Goal: Task Accomplishment & Management: Use online tool/utility

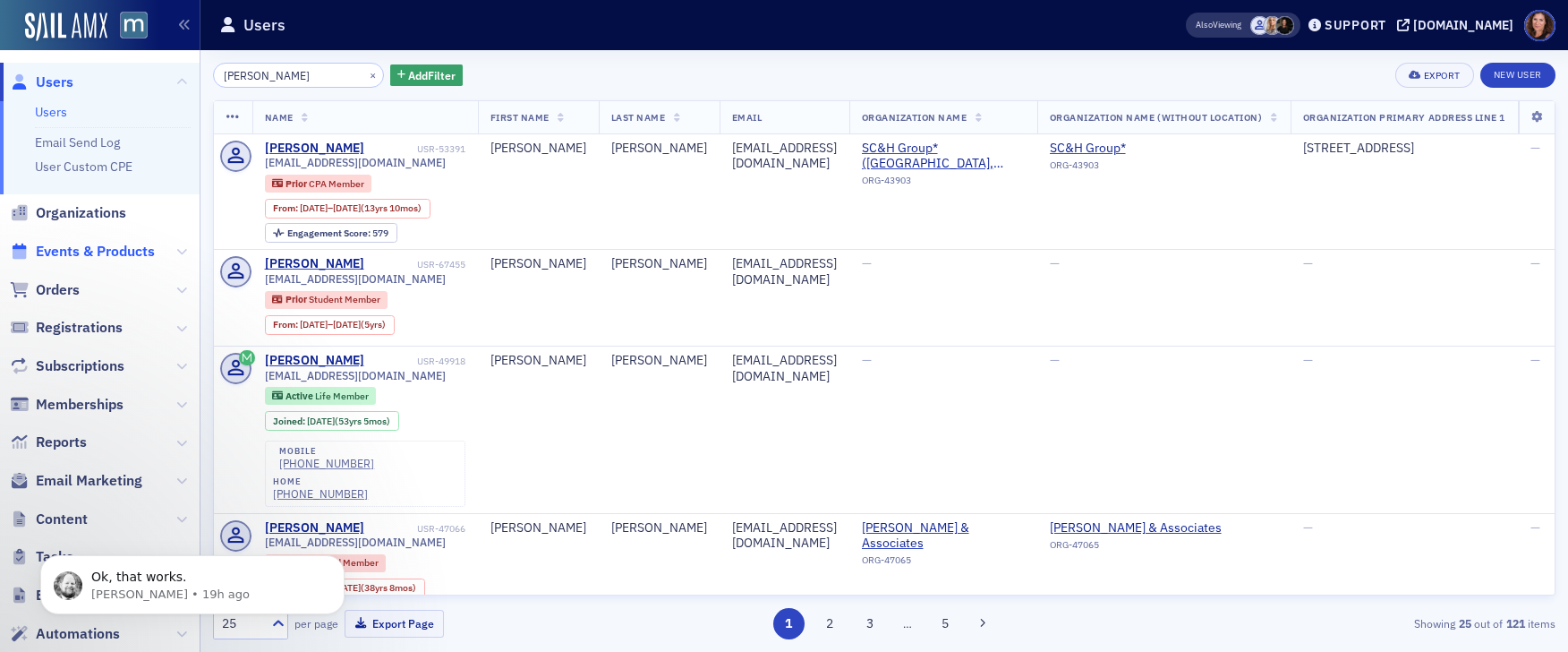
click at [89, 246] on span "Events & Products" at bounding box center [95, 251] width 119 height 20
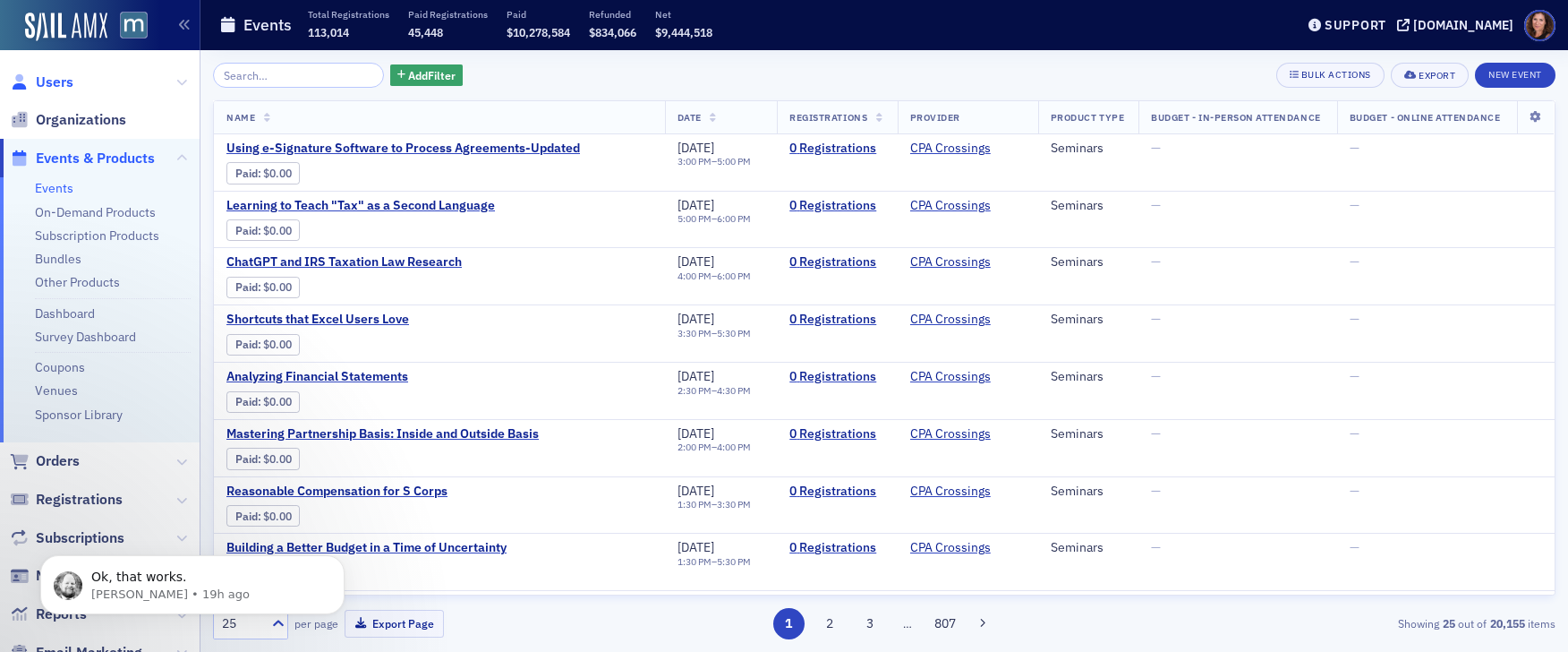
click at [46, 79] on span "Users" at bounding box center [55, 82] width 37 height 20
click at [265, 71] on input "search" at bounding box center [298, 75] width 171 height 25
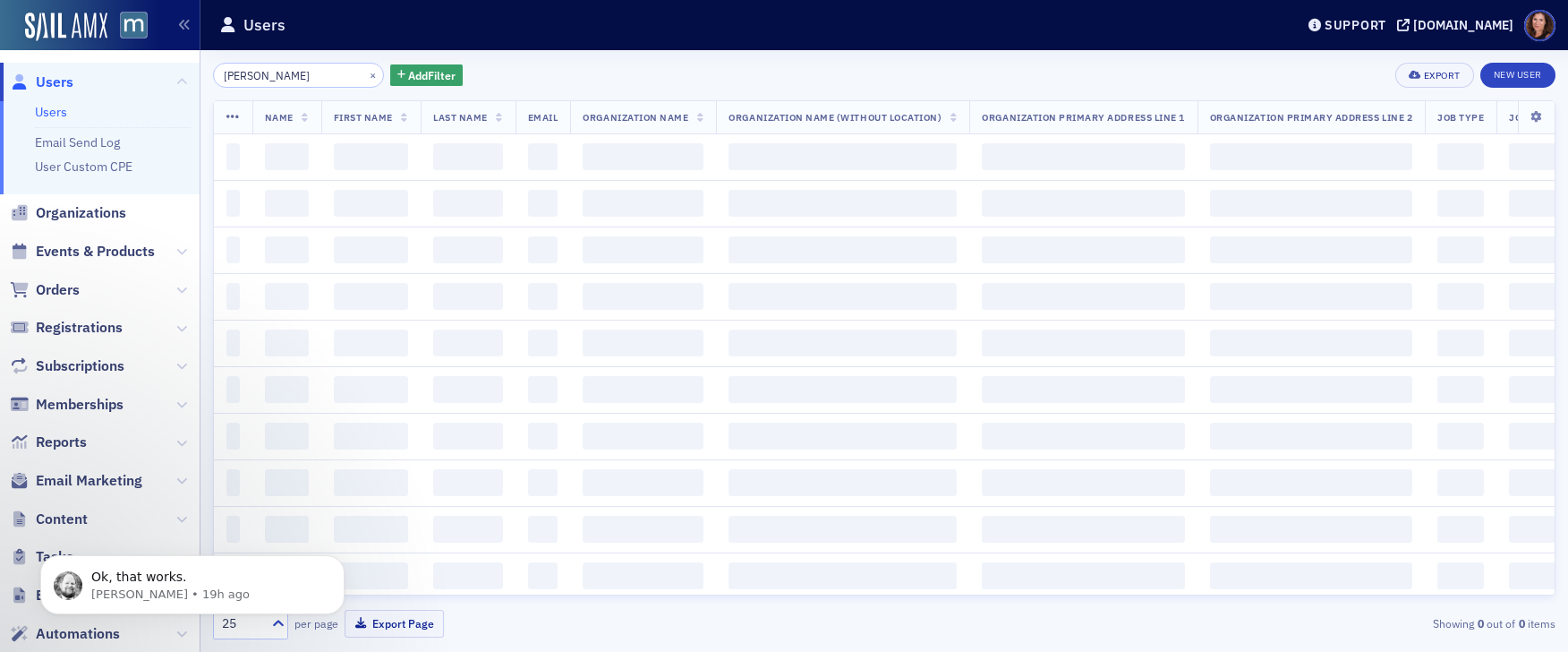
click at [282, 79] on input "[PERSON_NAME]" at bounding box center [298, 75] width 171 height 25
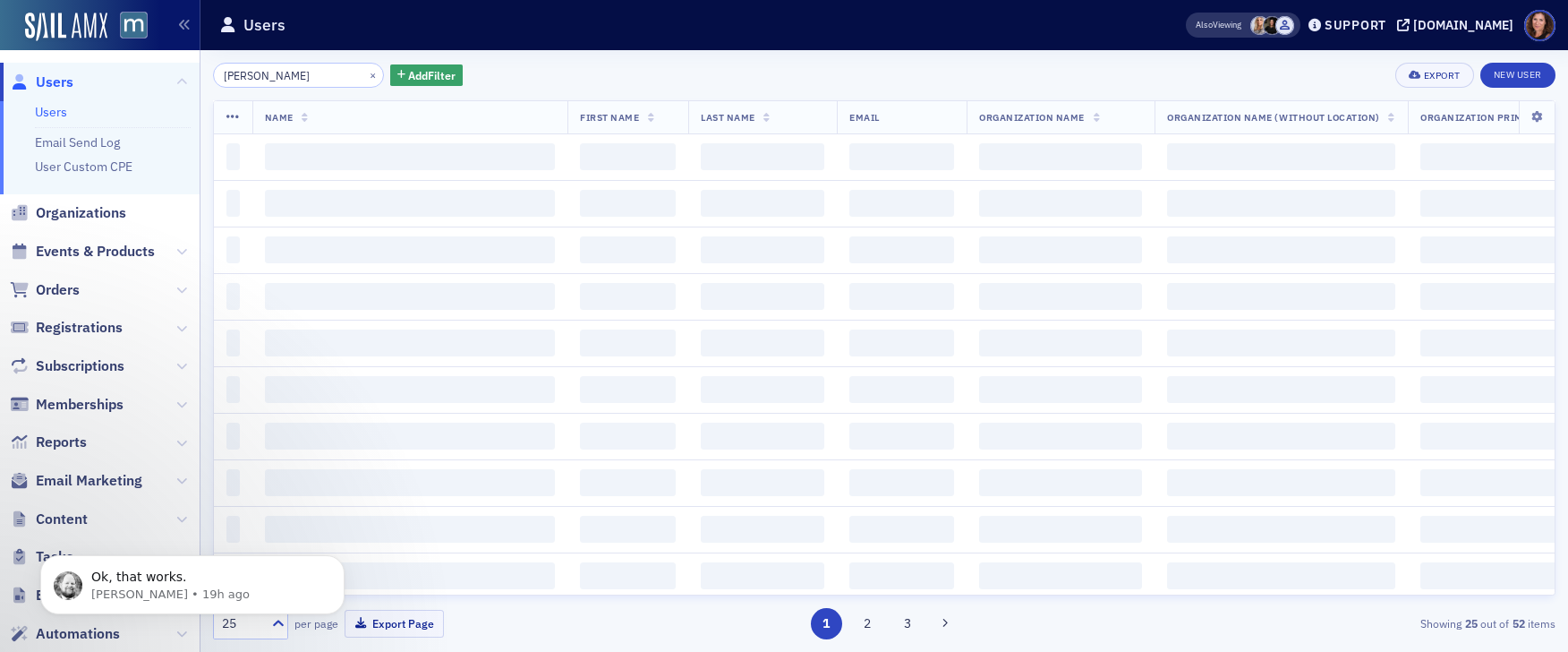
type input "[PERSON_NAME]"
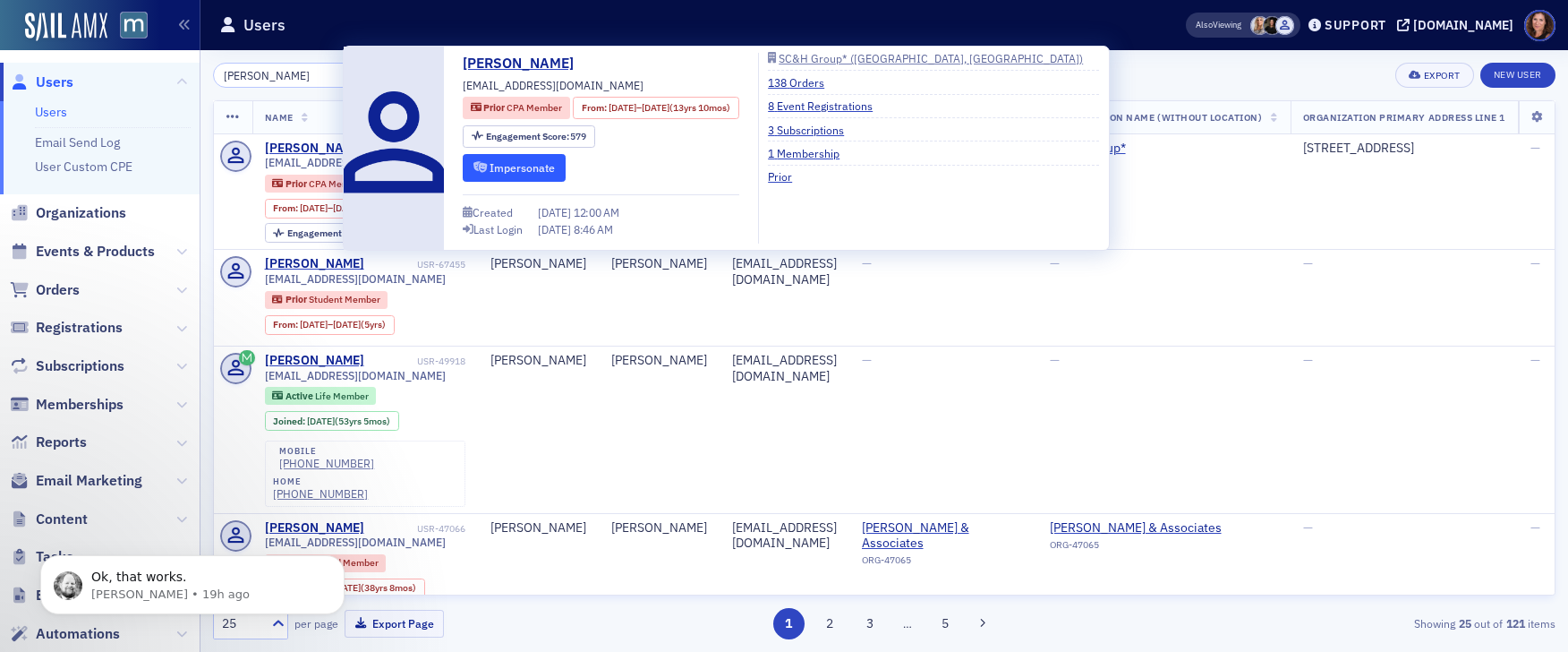
click at [516, 170] on button "Impersonate" at bounding box center [514, 168] width 103 height 27
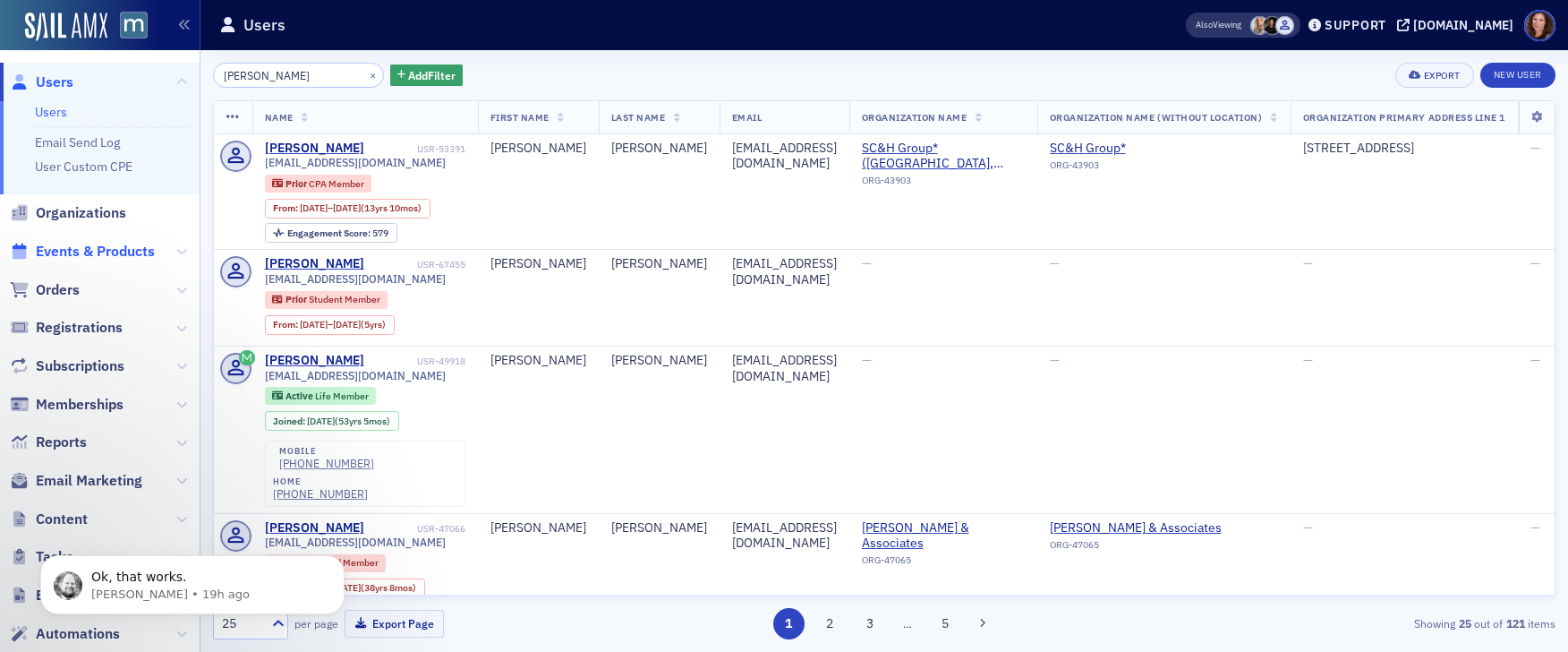
click at [134, 253] on span "Events & Products" at bounding box center [95, 251] width 119 height 20
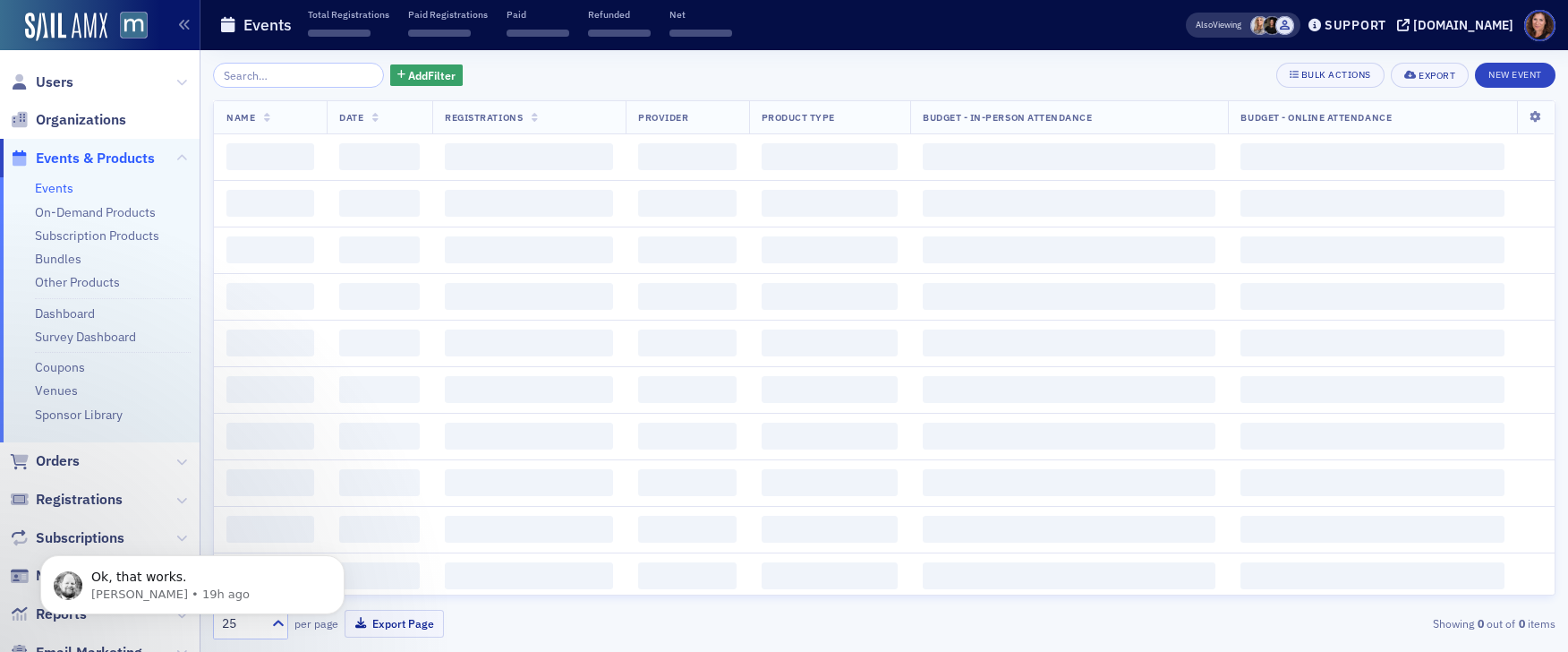
click at [291, 77] on input "search" at bounding box center [298, 75] width 171 height 25
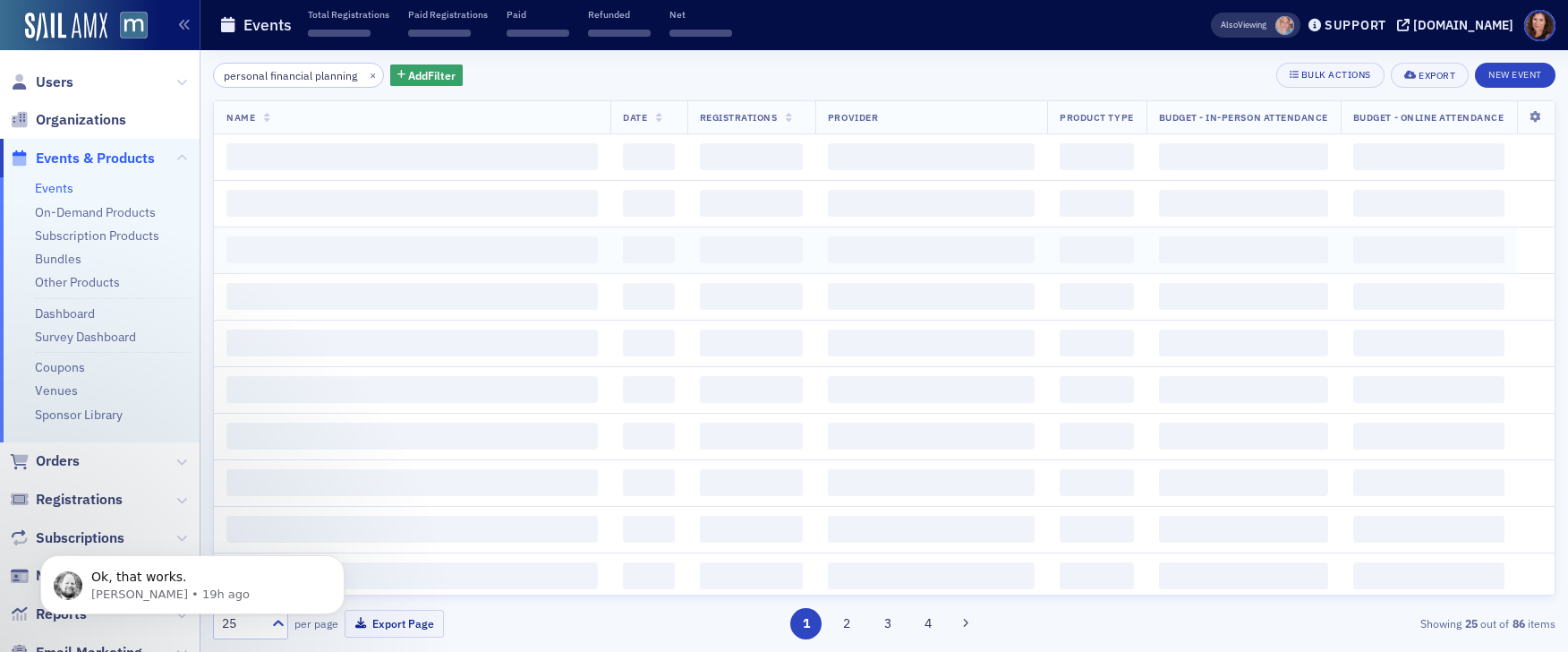
scroll to position [5, 0]
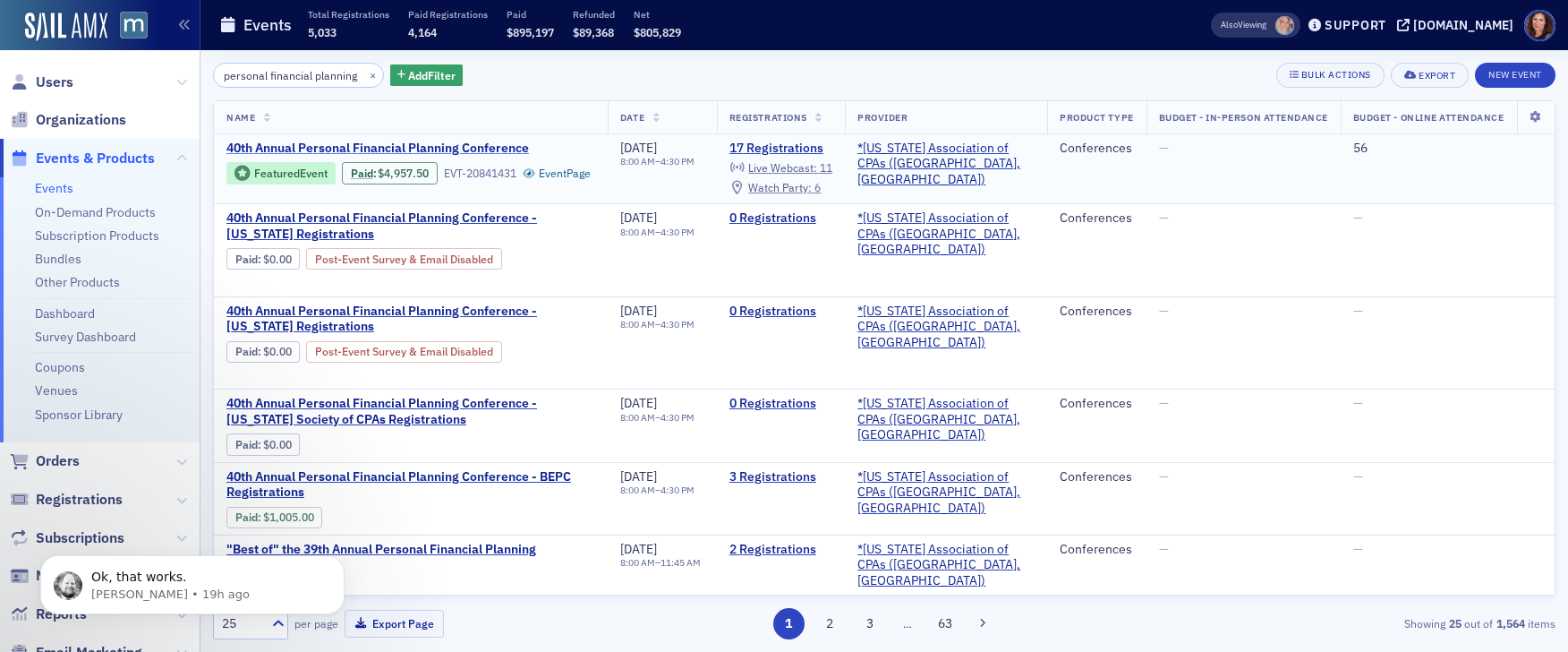
type input "personal financial planning"
click at [392, 142] on span "40th Annual Personal Financial Planning Conference" at bounding box center [378, 148] width 303 height 16
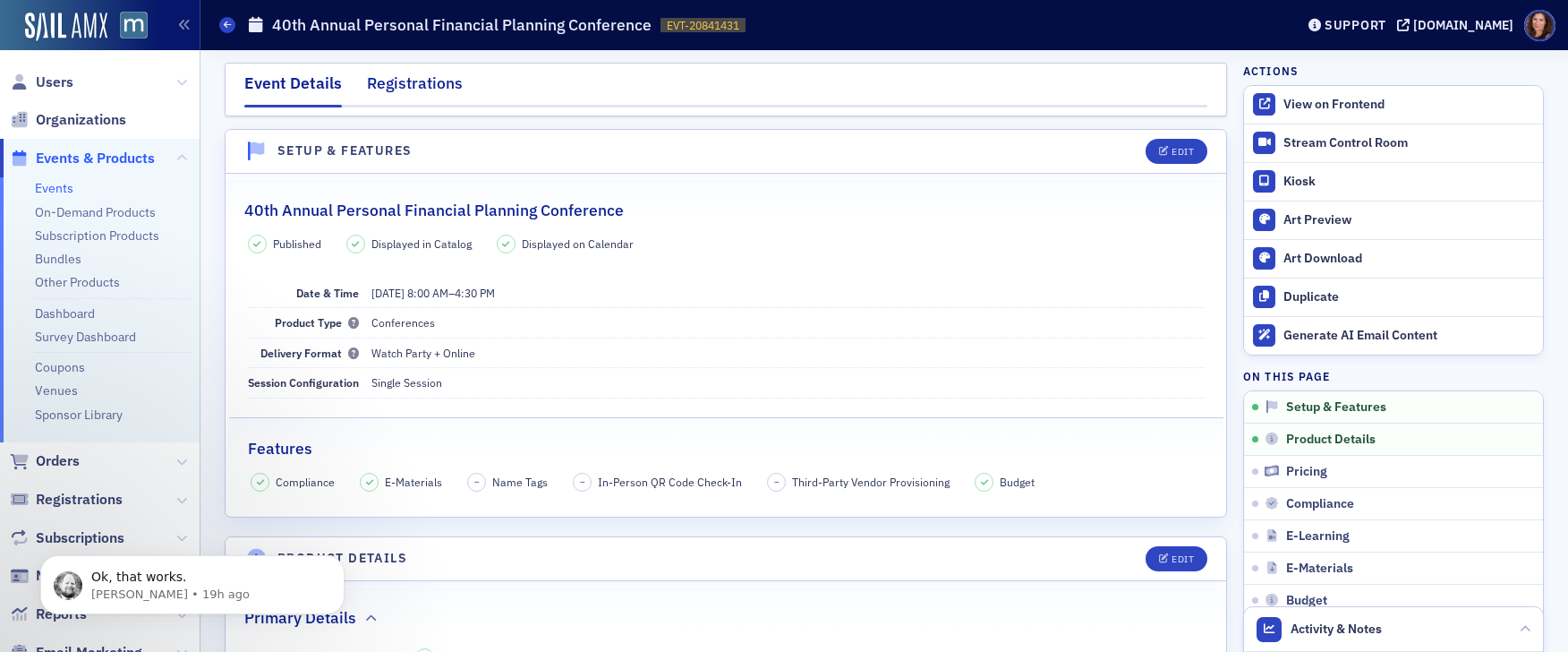
click at [408, 86] on div "Registrations" at bounding box center [415, 88] width 96 height 33
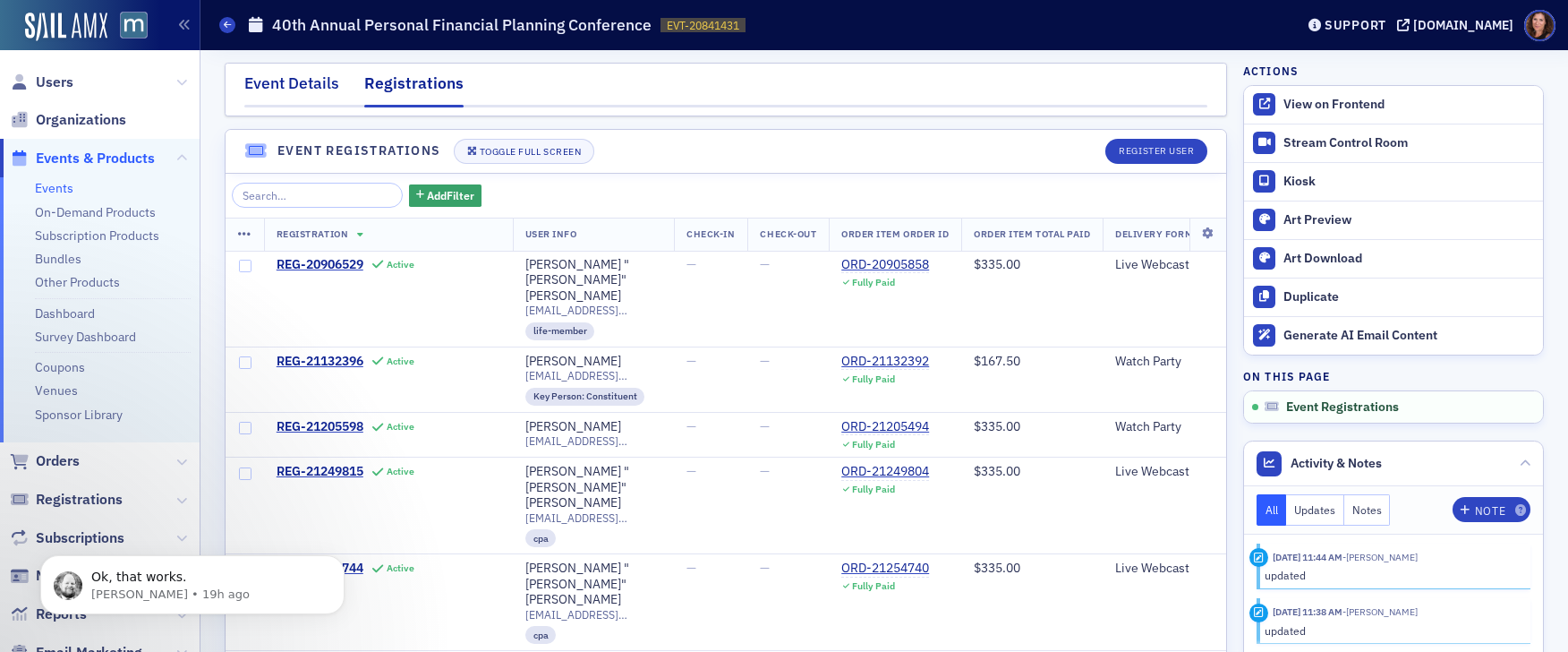
click at [301, 78] on div "Event Details" at bounding box center [291, 88] width 95 height 33
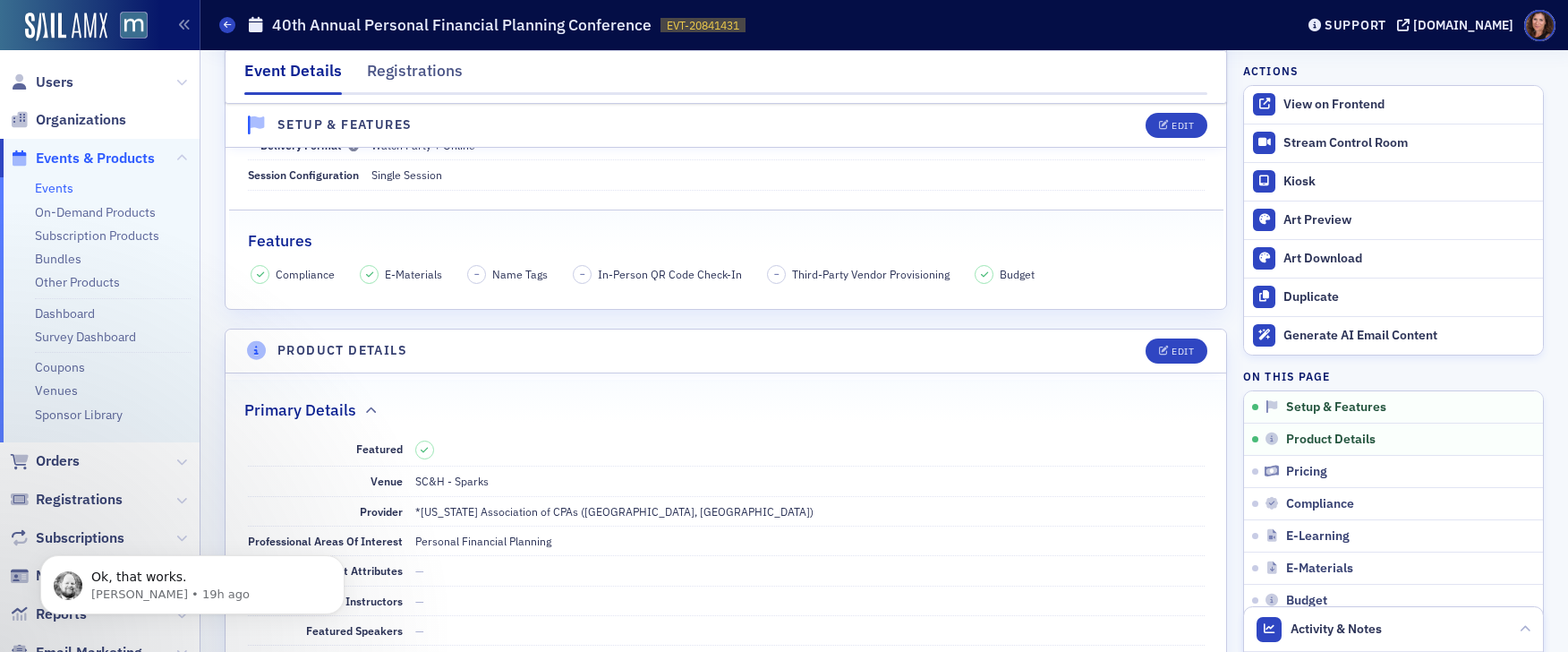
scroll to position [226, 0]
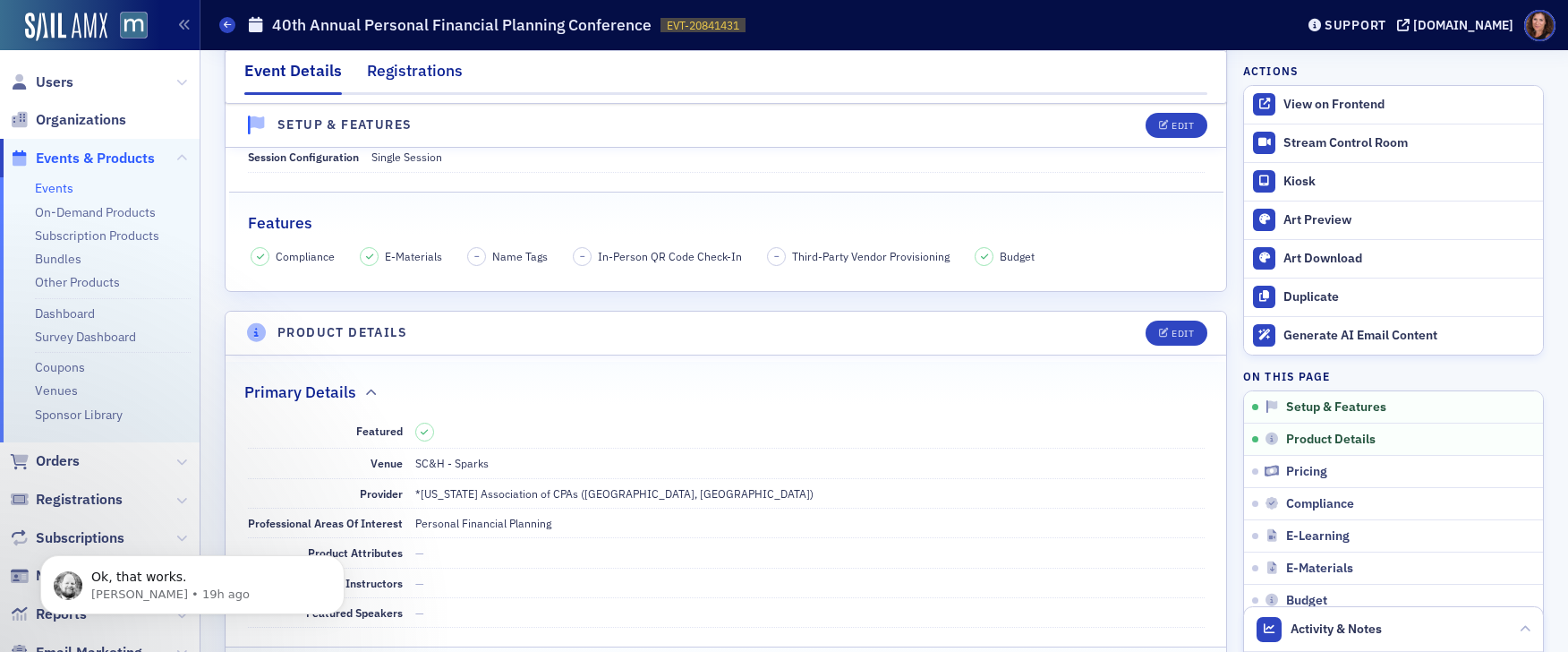
drag, startPoint x: 417, startPoint y: 73, endPoint x: 426, endPoint y: 77, distance: 9.8
click at [417, 73] on div "Registrations" at bounding box center [415, 75] width 96 height 33
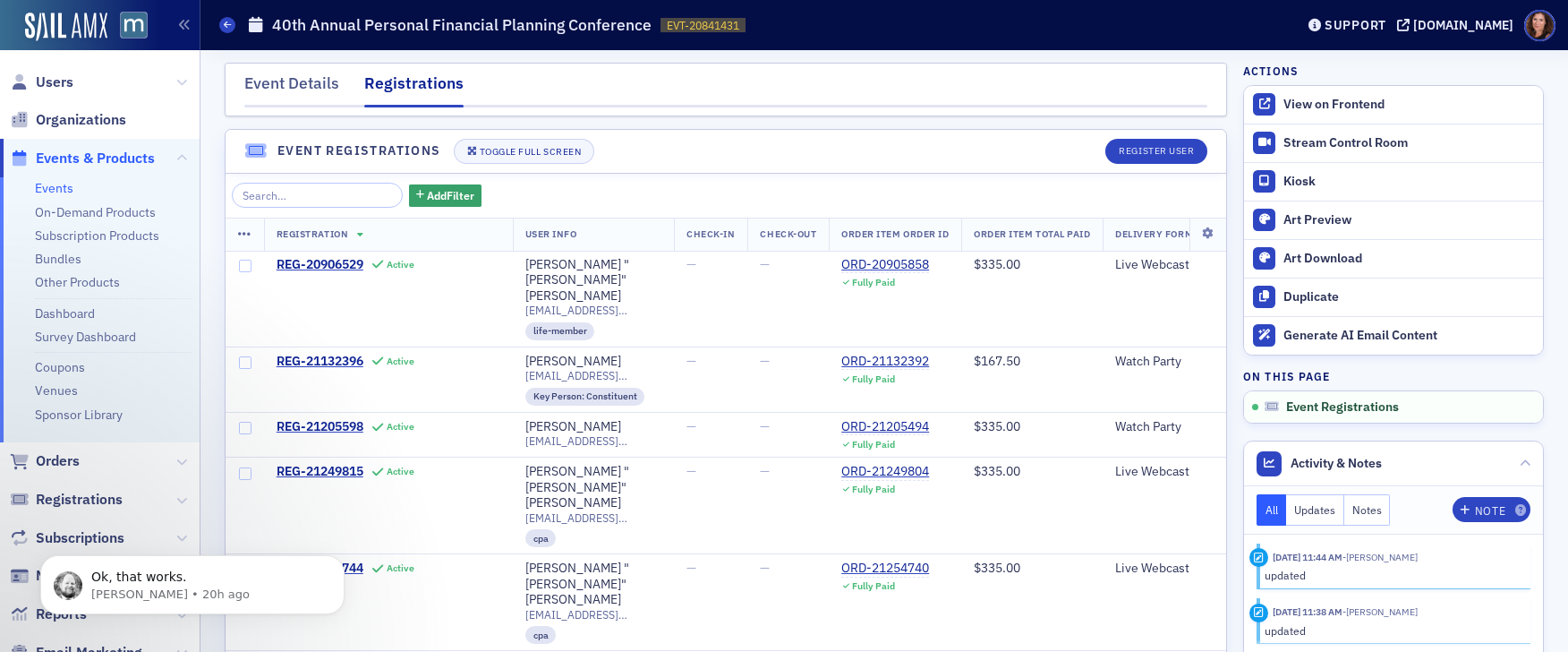
click at [53, 184] on link "Events" at bounding box center [54, 187] width 38 height 16
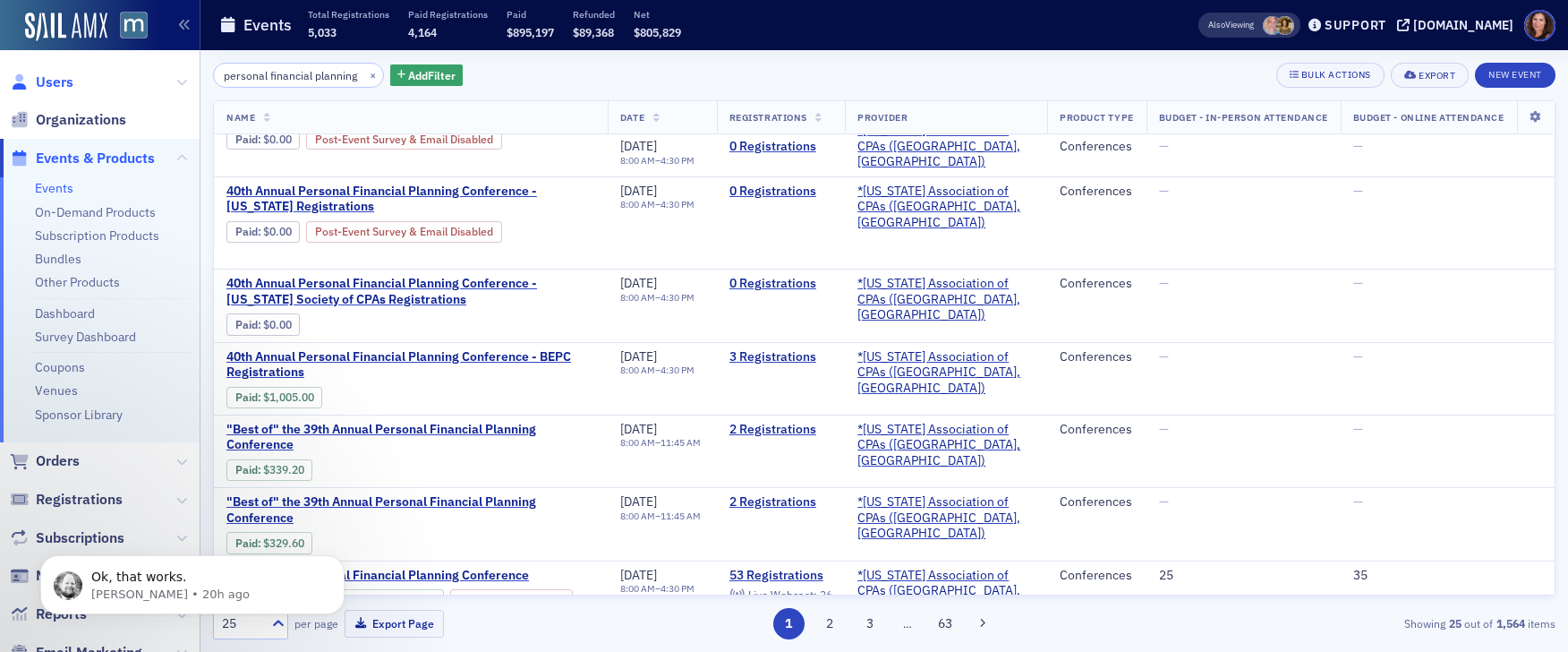
click at [58, 85] on span "Users" at bounding box center [55, 82] width 37 height 20
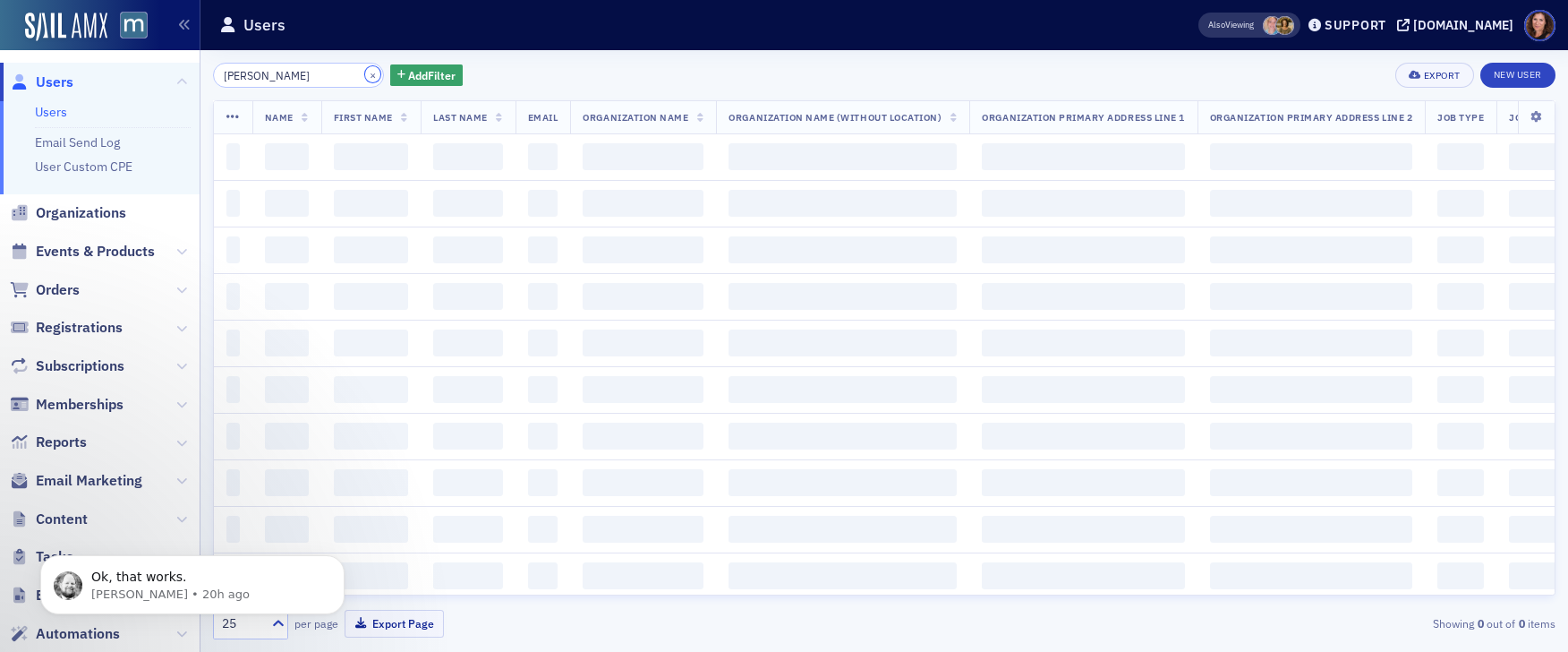
click at [365, 75] on button "×" at bounding box center [373, 75] width 16 height 16
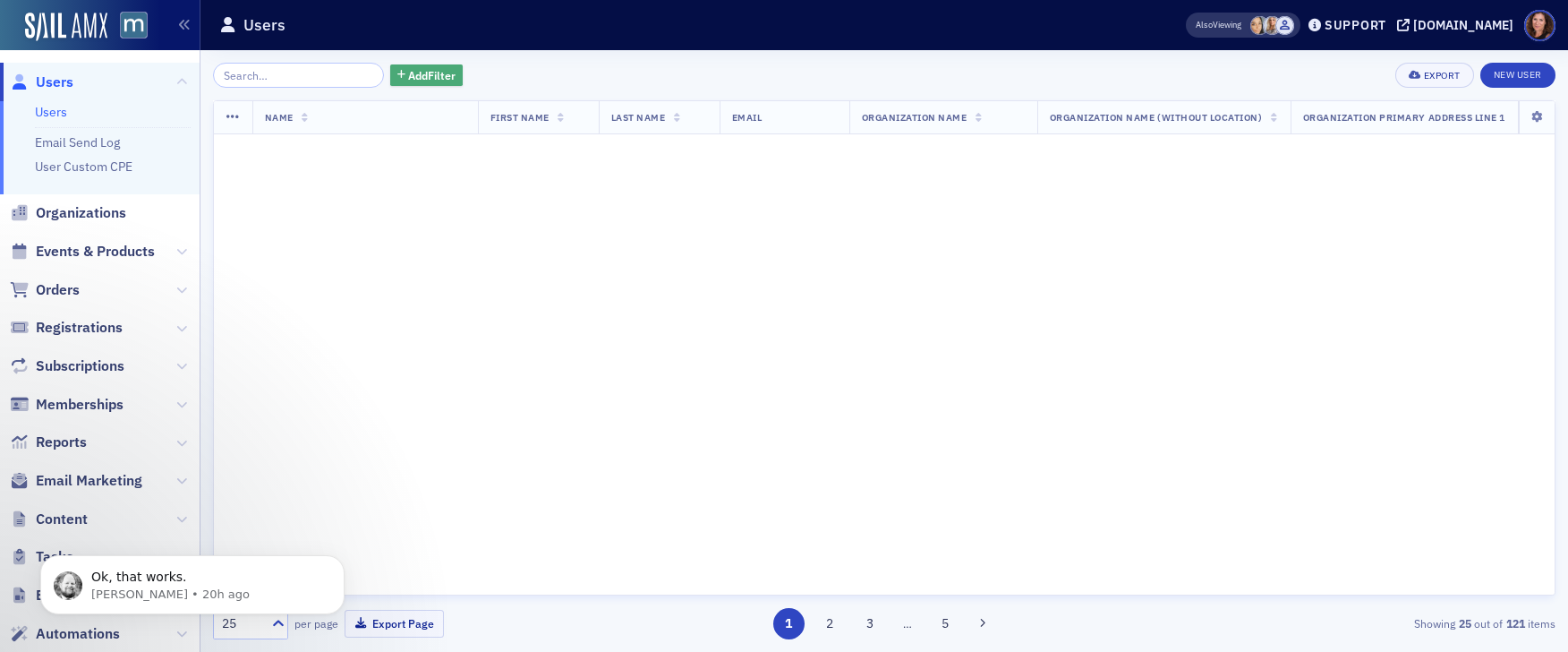
click at [408, 76] on span "Add Filter" at bounding box center [431, 75] width 47 height 16
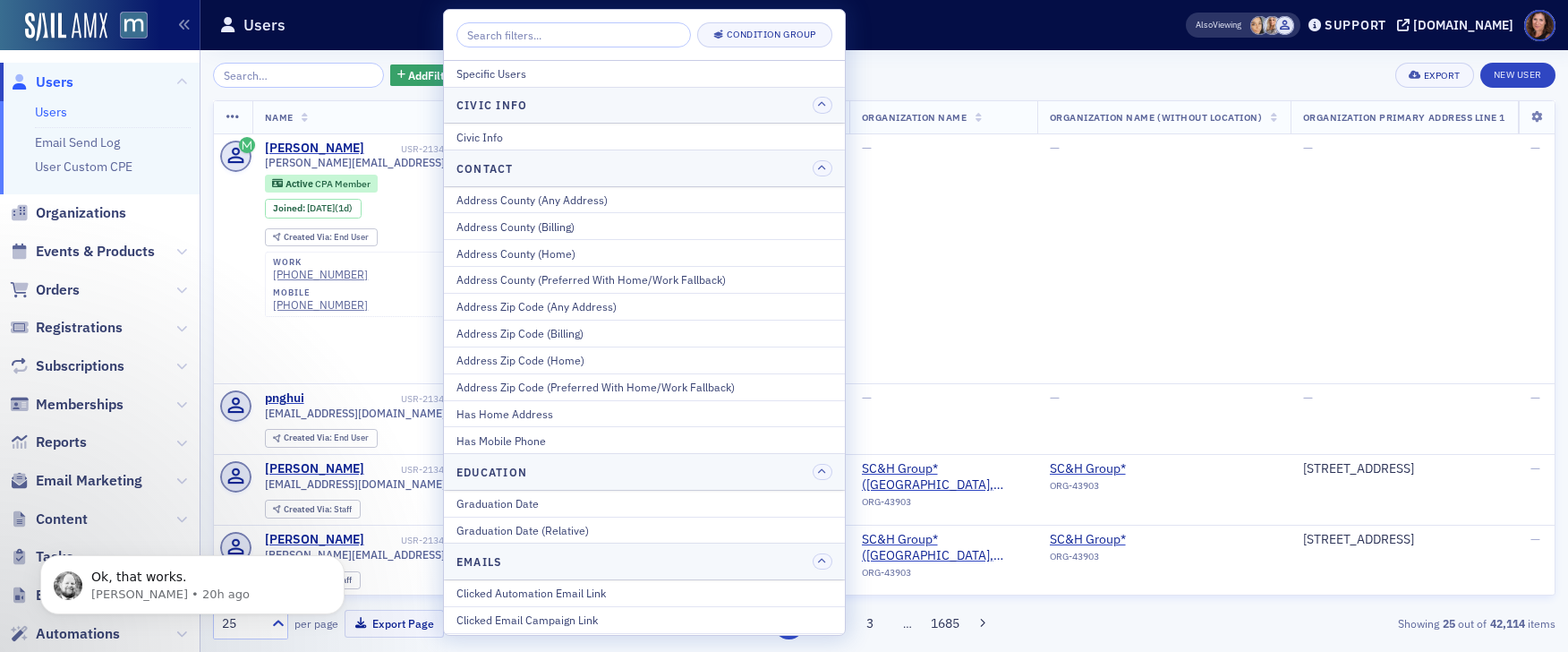
click at [982, 63] on div "Add Filter Export New User" at bounding box center [884, 75] width 1342 height 25
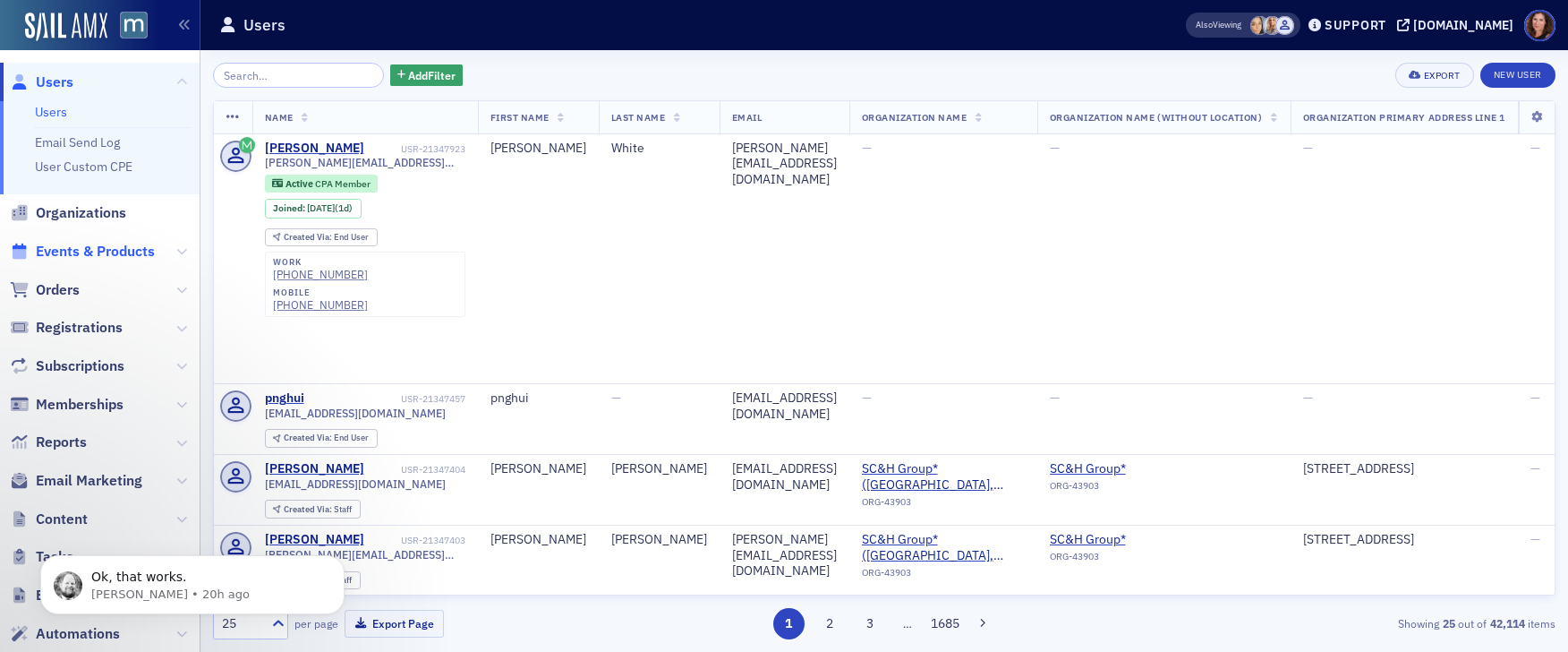
click at [112, 256] on span "Events & Products" at bounding box center [95, 251] width 119 height 20
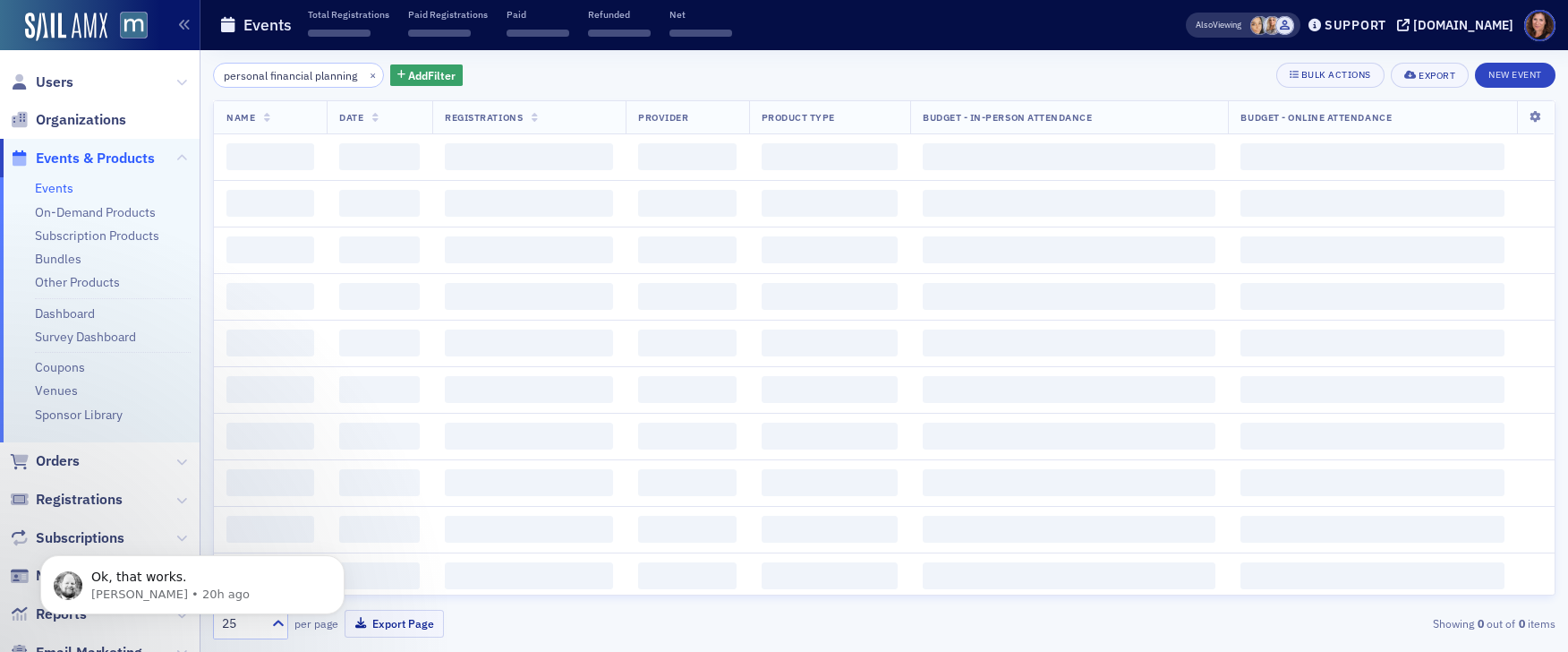
scroll to position [0, 17]
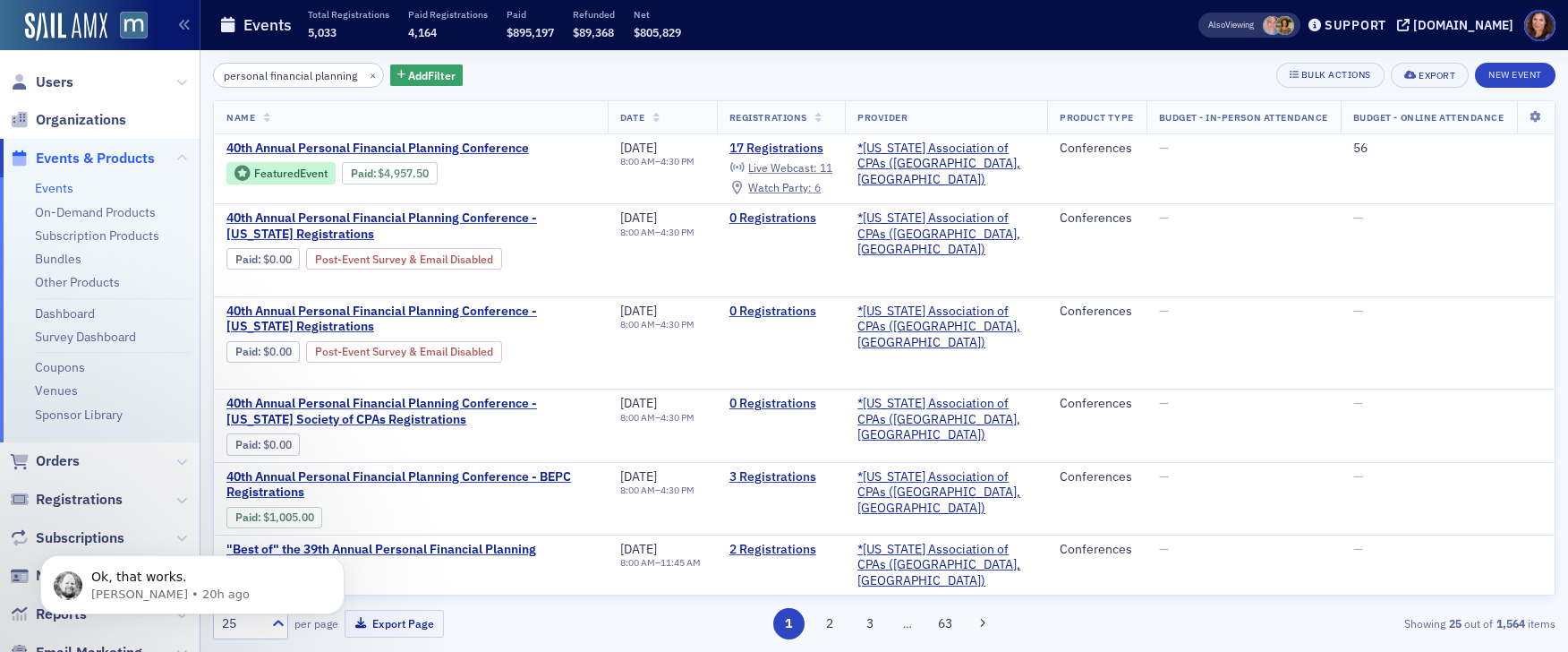
click at [221, 78] on input "personal financial planning" at bounding box center [298, 75] width 171 height 25
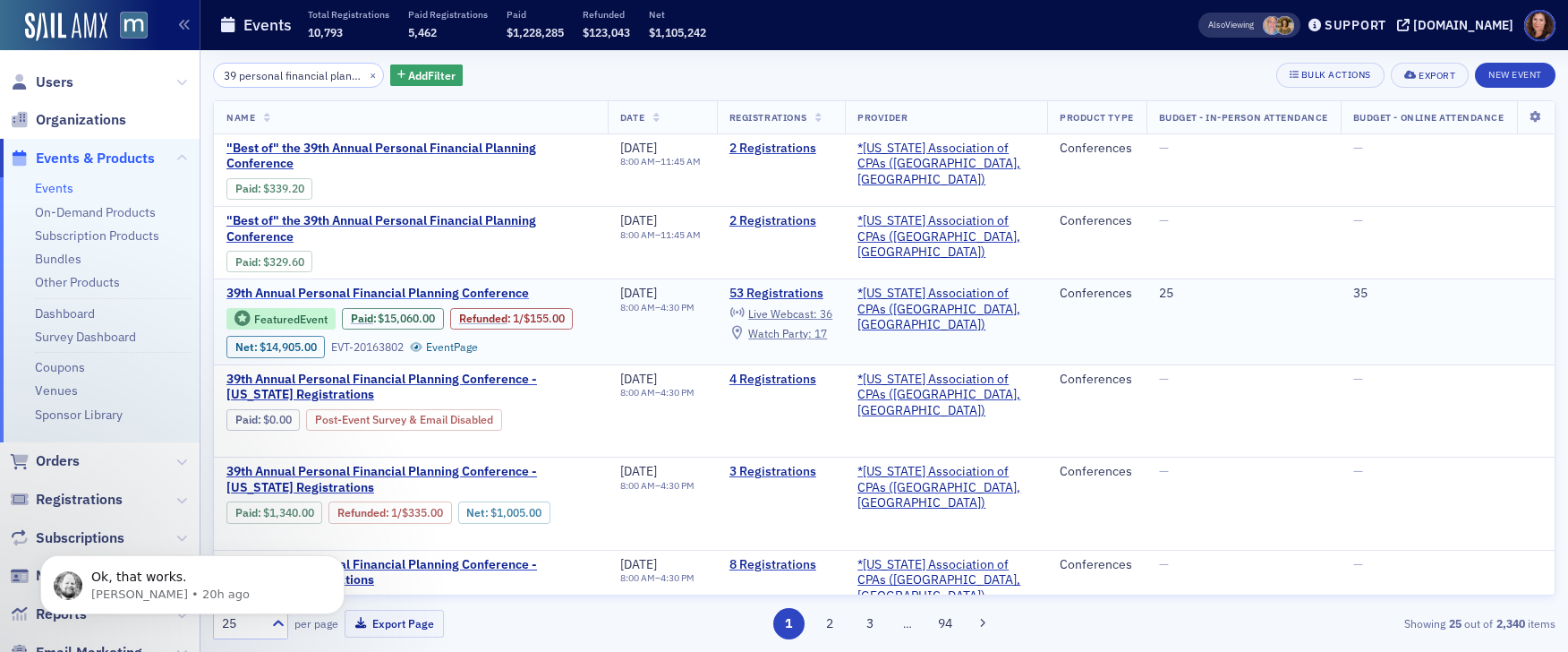
type input "39 personal financial planning"
click at [501, 293] on span "39th Annual Personal Financial Planning Conference" at bounding box center [378, 293] width 303 height 16
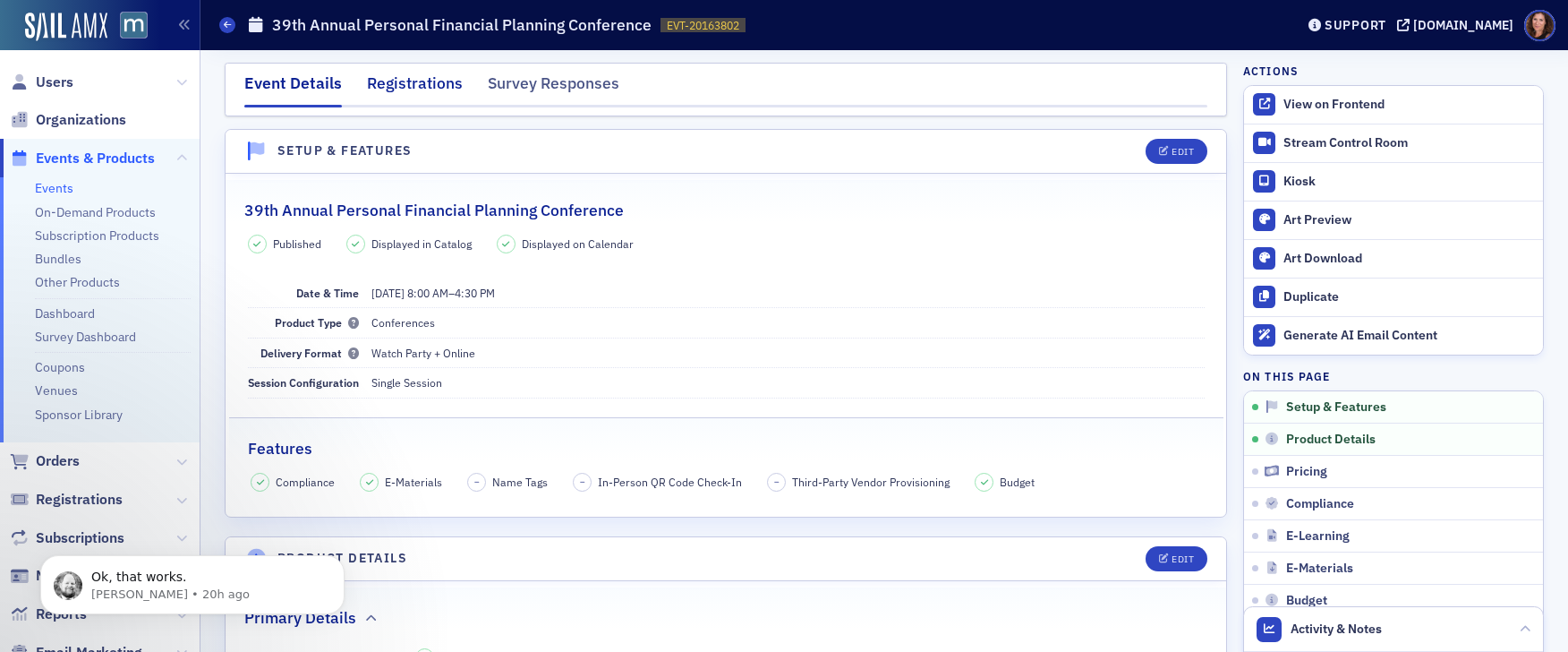
click at [429, 81] on div "Registrations" at bounding box center [415, 88] width 96 height 33
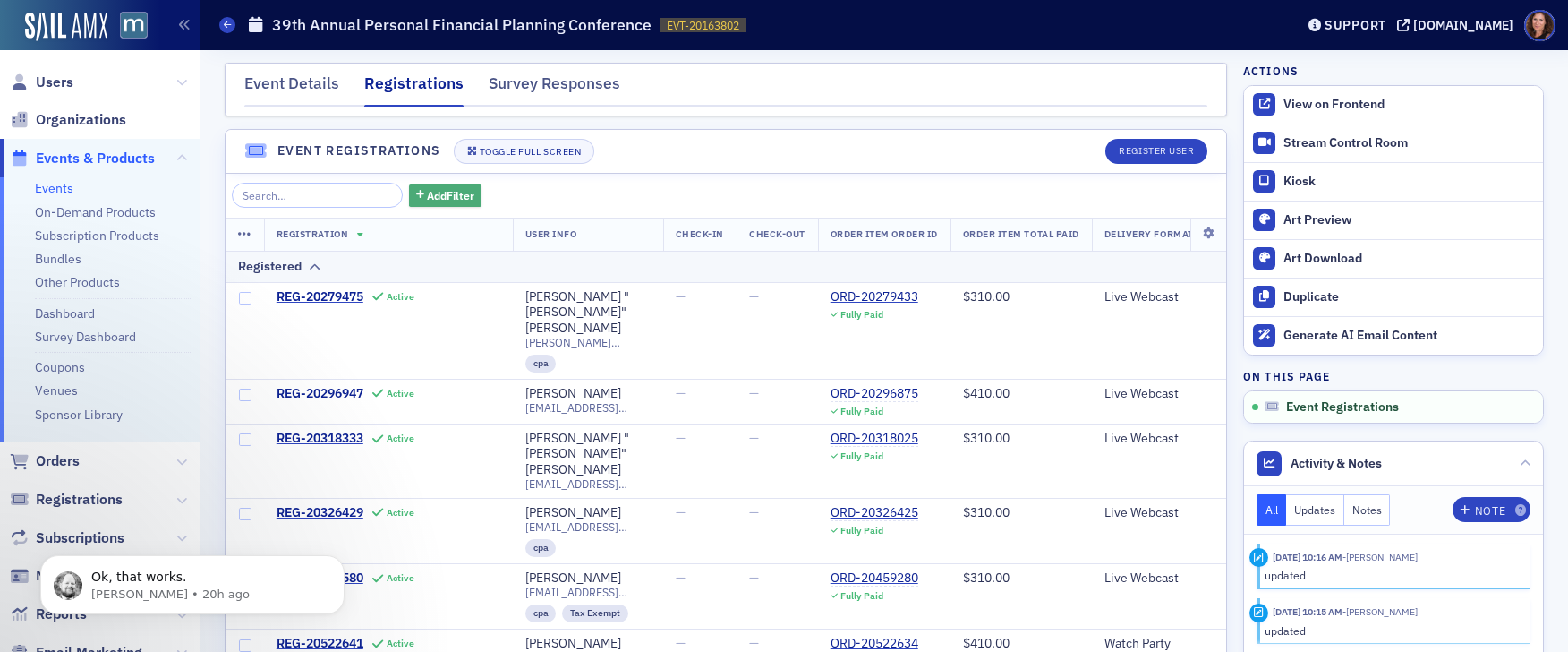
click at [427, 193] on span "Add Filter" at bounding box center [450, 195] width 47 height 16
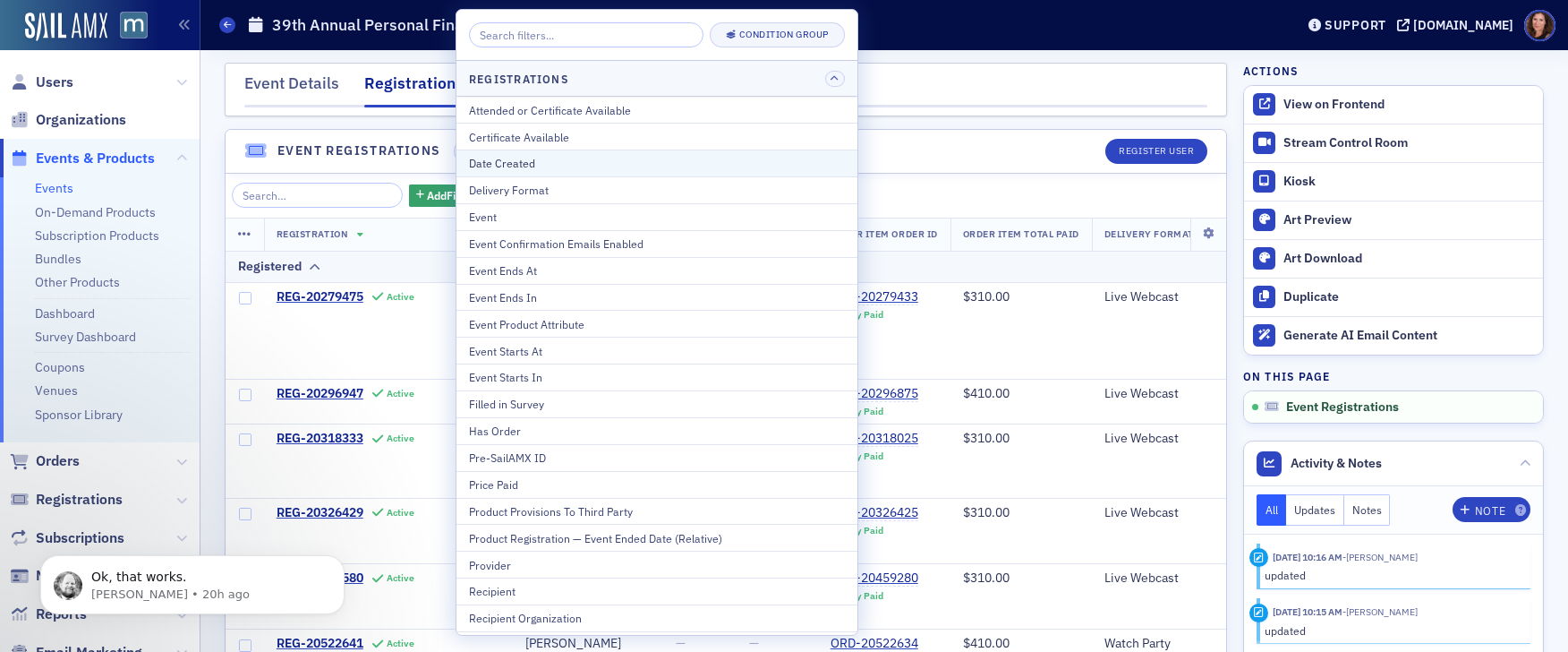
click at [546, 168] on div "Date Created" at bounding box center [656, 163] width 376 height 16
select select "9"
select select "2025"
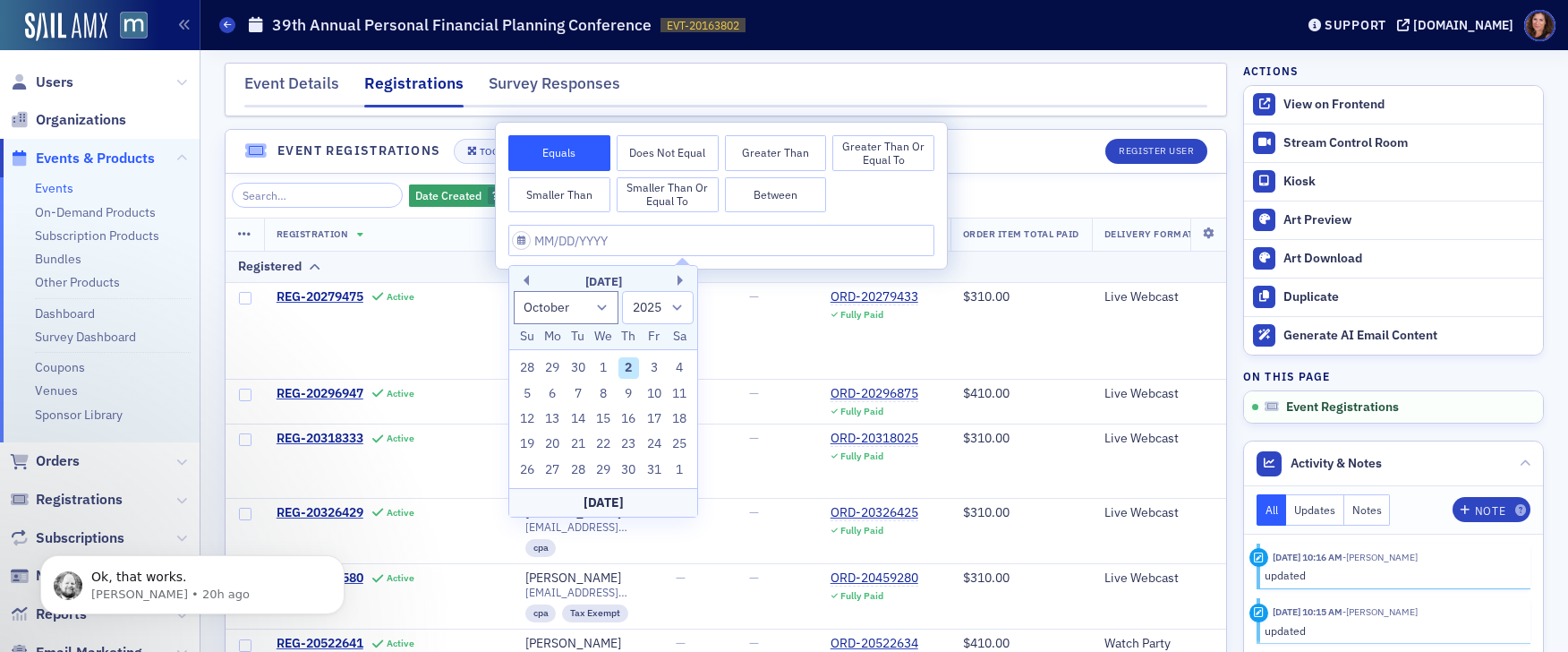
click at [787, 195] on button "Between" at bounding box center [776, 195] width 102 height 36
select select "9"
select select "2025"
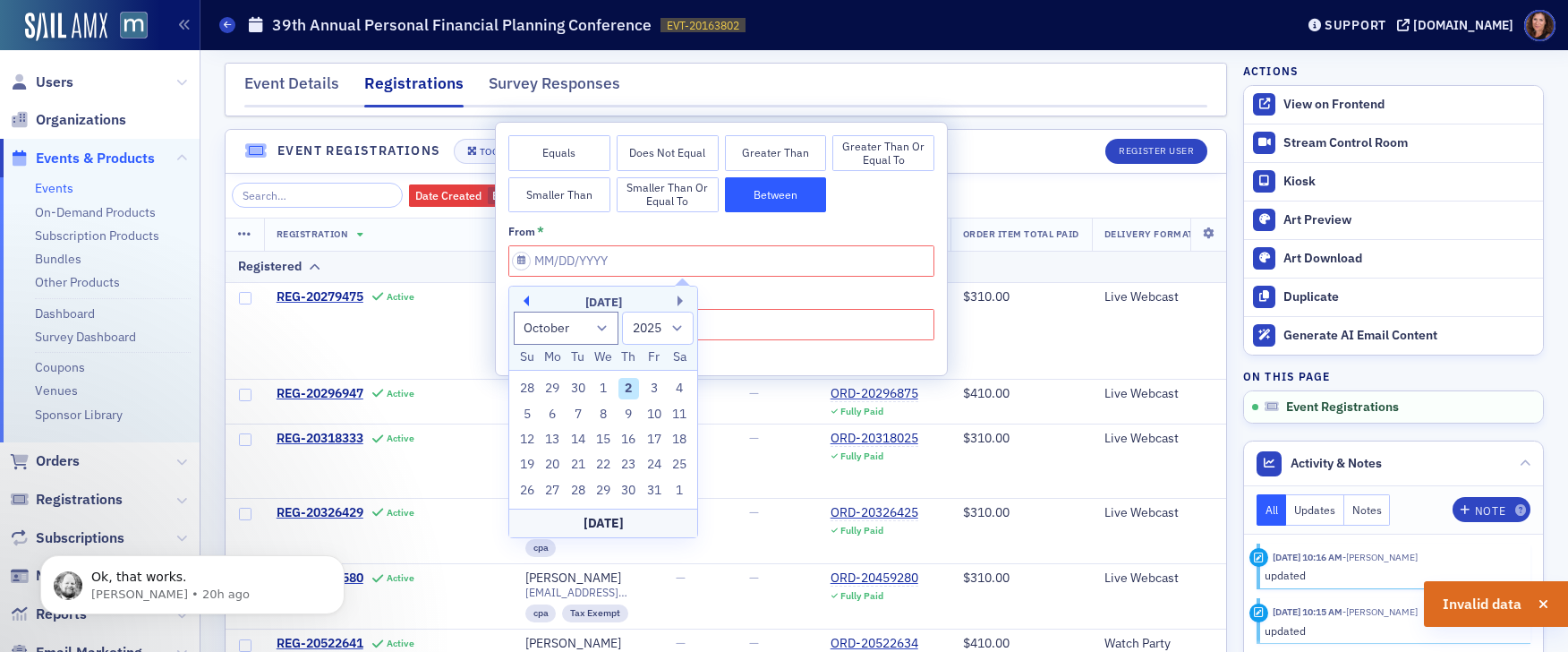
click at [522, 299] on button "Previous Month" at bounding box center [524, 300] width 11 height 11
click at [527, 299] on button "Previous Month" at bounding box center [524, 300] width 11 height 11
select select "5"
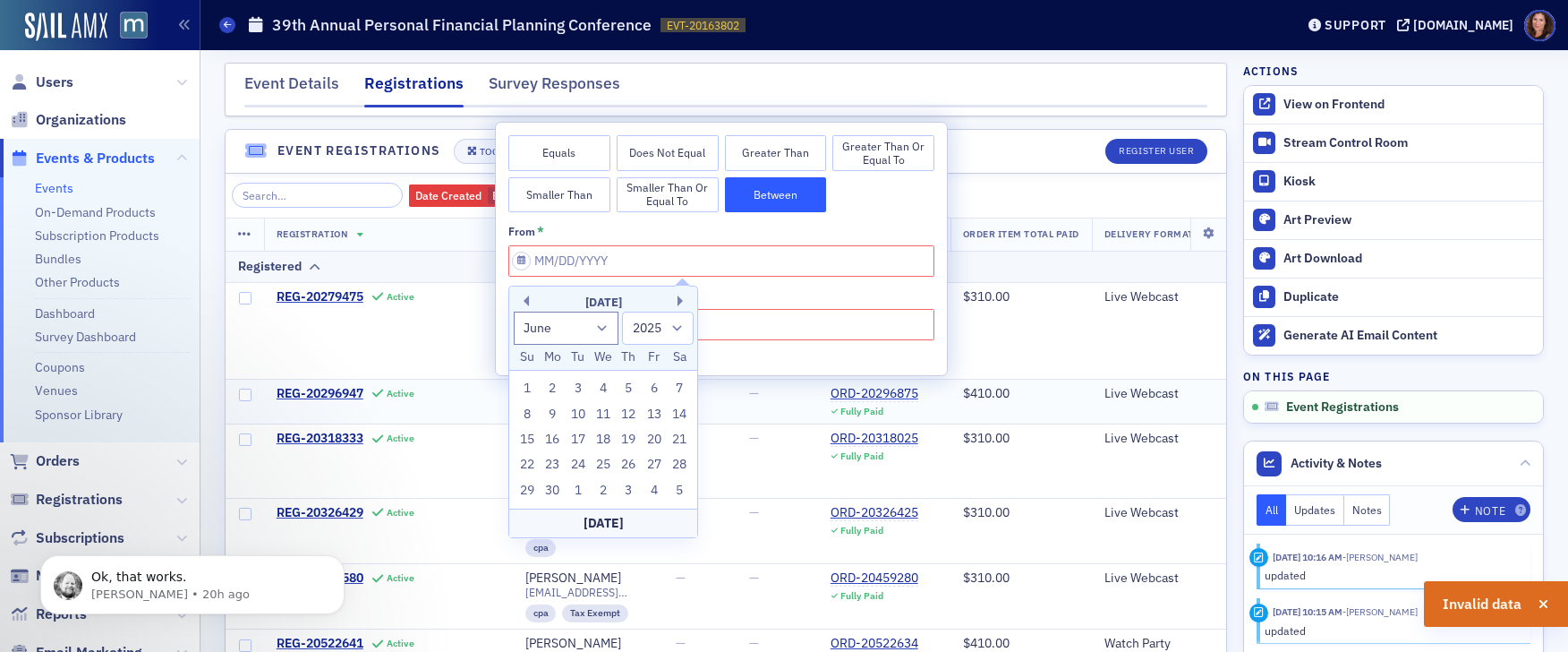
drag, startPoint x: 523, startPoint y: 385, endPoint x: 538, endPoint y: 381, distance: 15.5
click at [523, 385] on div "1" at bounding box center [528, 388] width 22 height 22
type input "[DATE]"
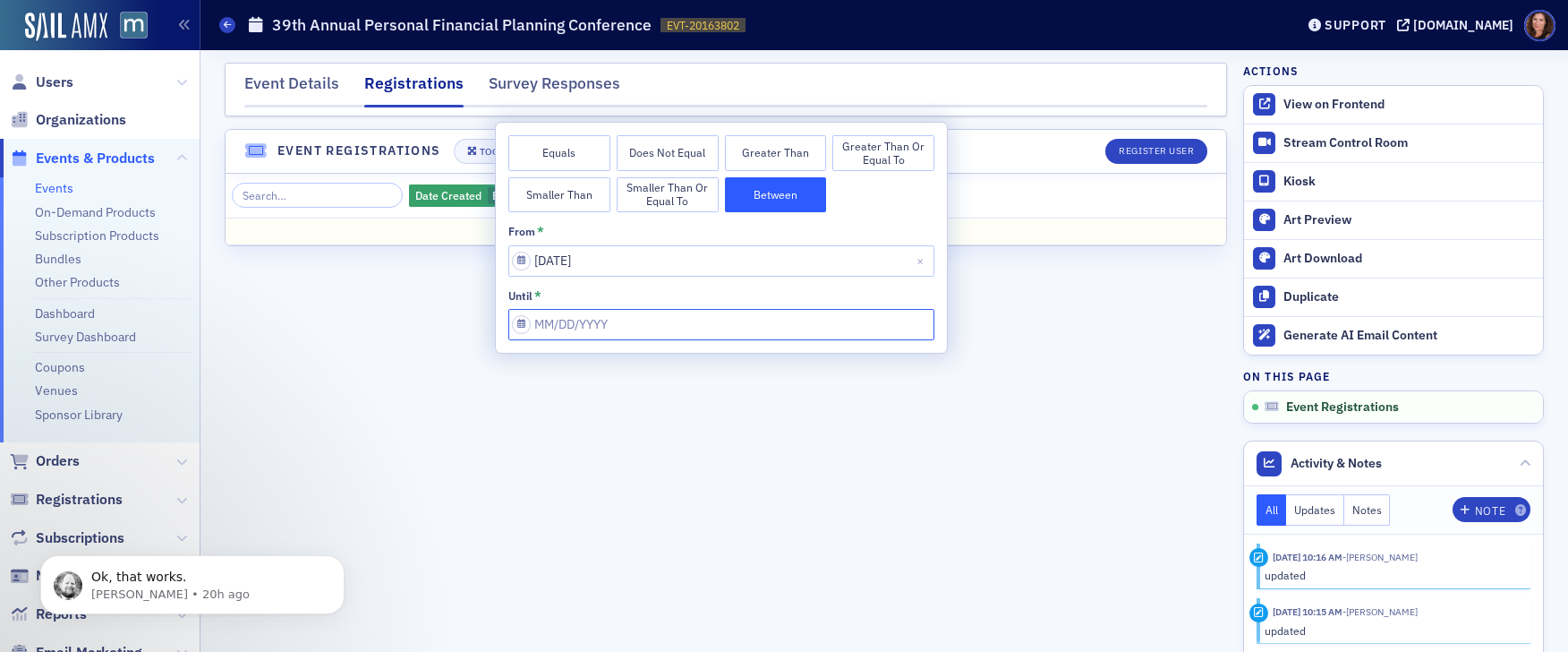
click at [634, 323] on input "from *" at bounding box center [721, 325] width 427 height 31
click at [671, 390] on select "2025 2026 2027 2028 2029 2030 2031 2032 2033 2034 2035 2036 2037 2038 2039 2040…" at bounding box center [657, 391] width 72 height 33
click at [622, 375] on select "2025 2026 2027 2028 2029 2030 2031 2032 2033 2034 2035 2036 2037 2038 2039 2040…" at bounding box center [657, 391] width 72 height 33
click at [524, 361] on button "Previous Month" at bounding box center [524, 364] width 11 height 11
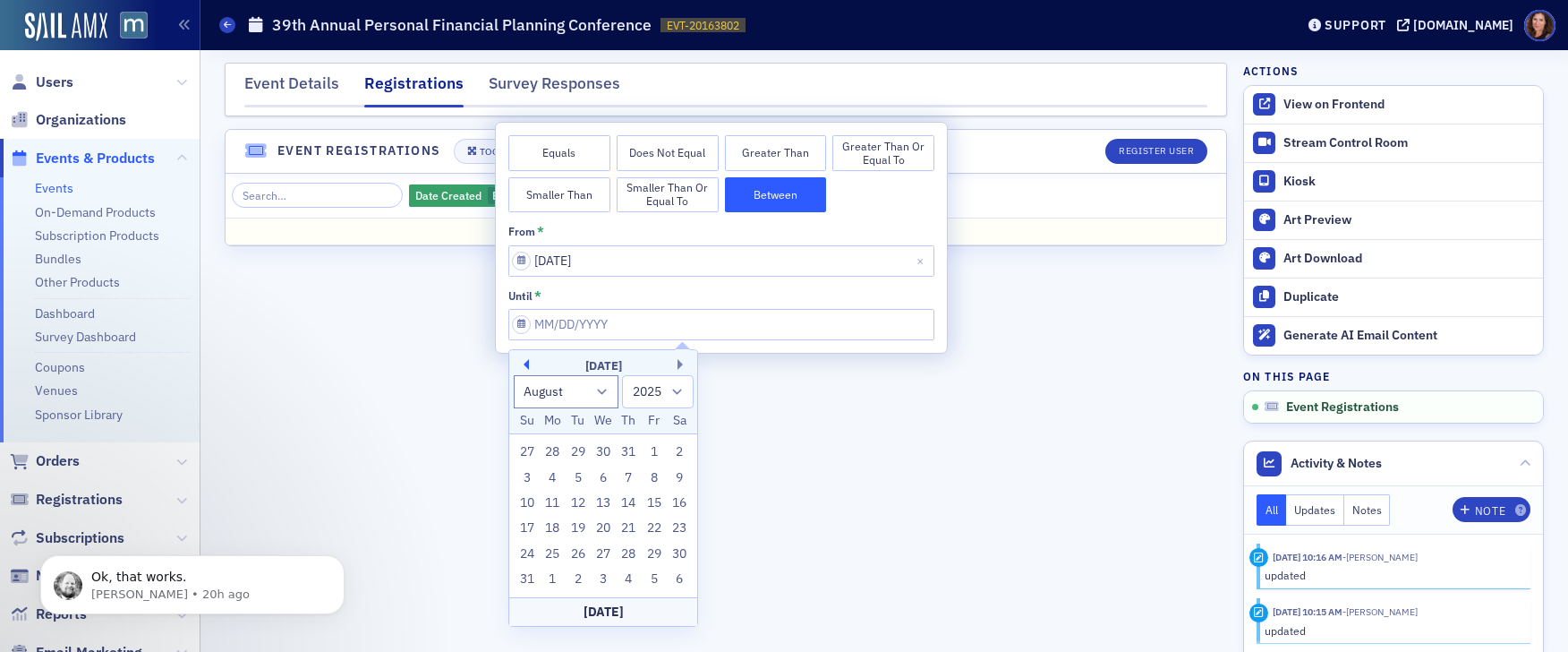
click at [524, 361] on button "Previous Month" at bounding box center [524, 364] width 11 height 11
select select "5"
click at [524, 361] on div "[DATE]" at bounding box center [603, 366] width 188 height 18
click at [785, 326] on input "from *" at bounding box center [721, 325] width 427 height 31
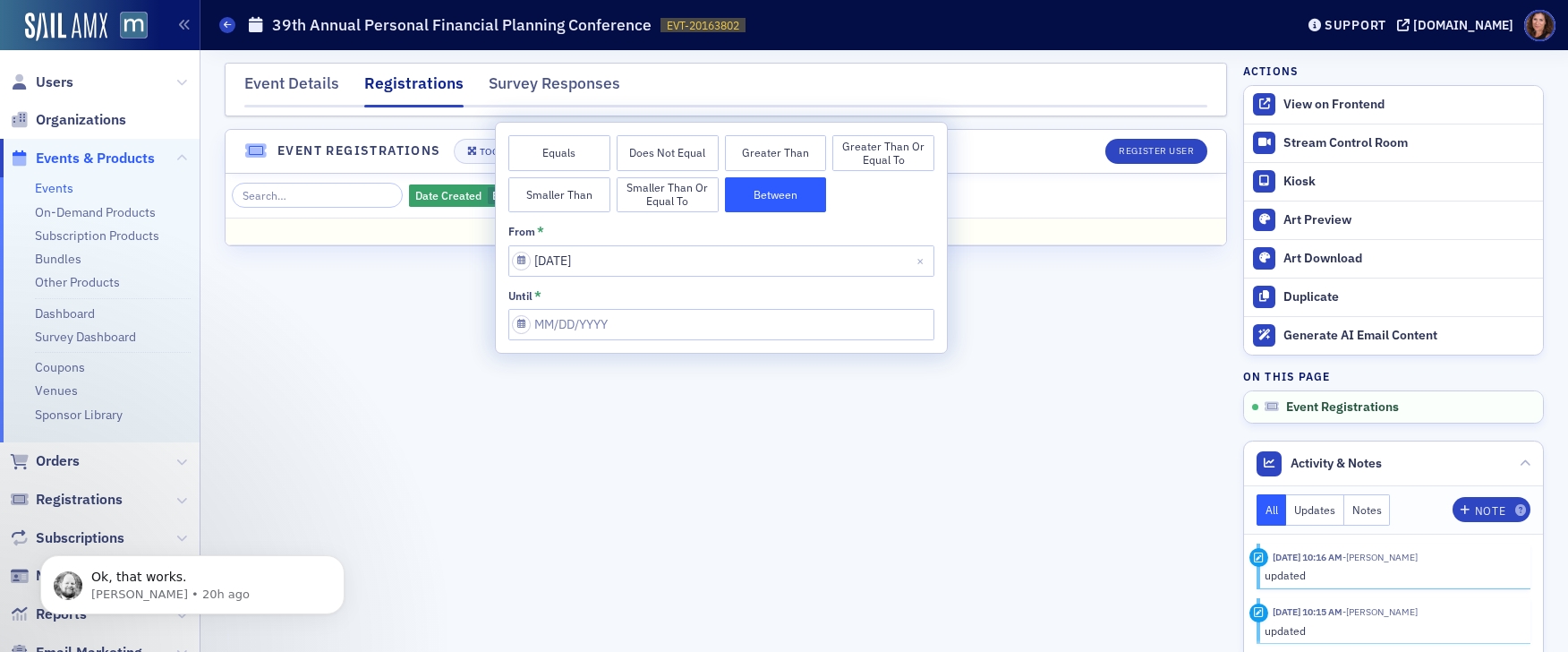
click at [824, 56] on div "Event Details Registrations Survey Responses Event Registrations Toggle Full Sc…" at bounding box center [726, 350] width 1002 height 601
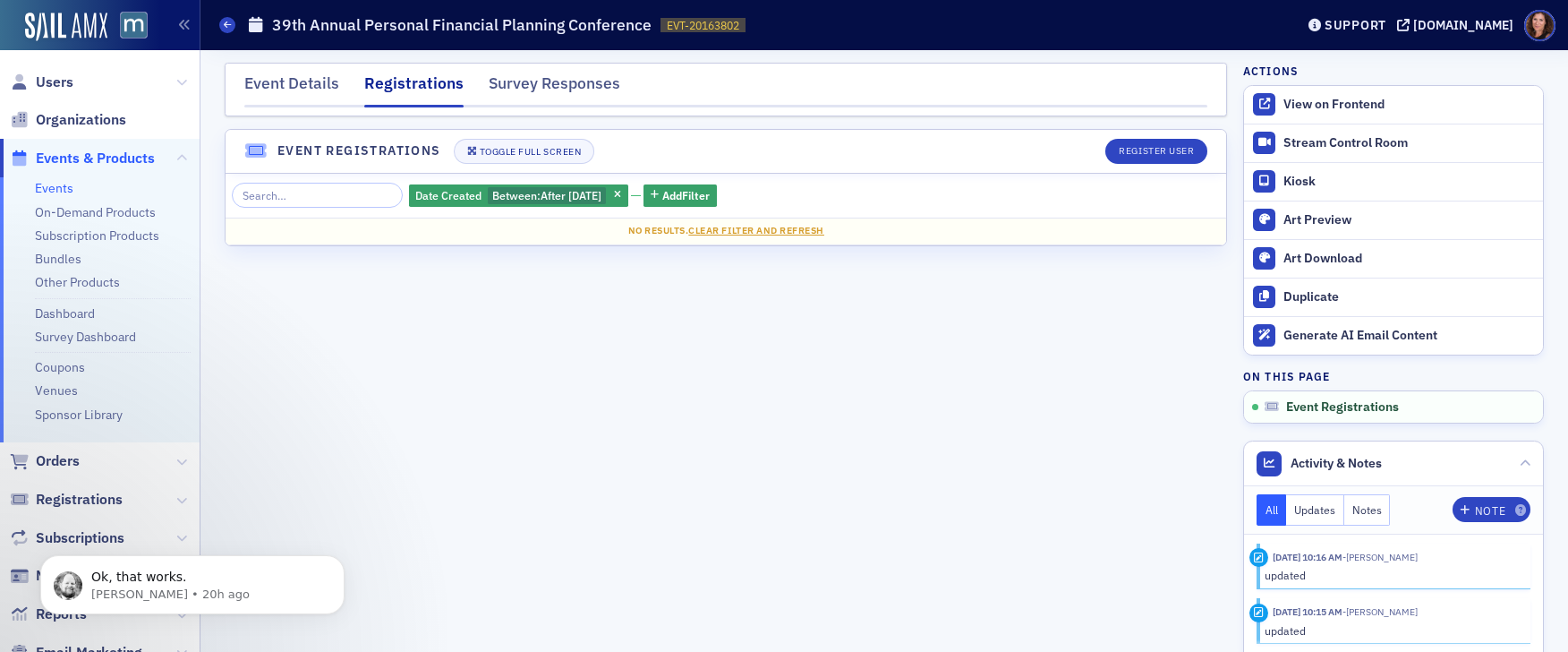
click at [426, 77] on div "Registrations" at bounding box center [414, 89] width 99 height 36
click at [577, 194] on span "[DATE]" at bounding box center [585, 195] width 33 height 15
select select "5"
select select "2025"
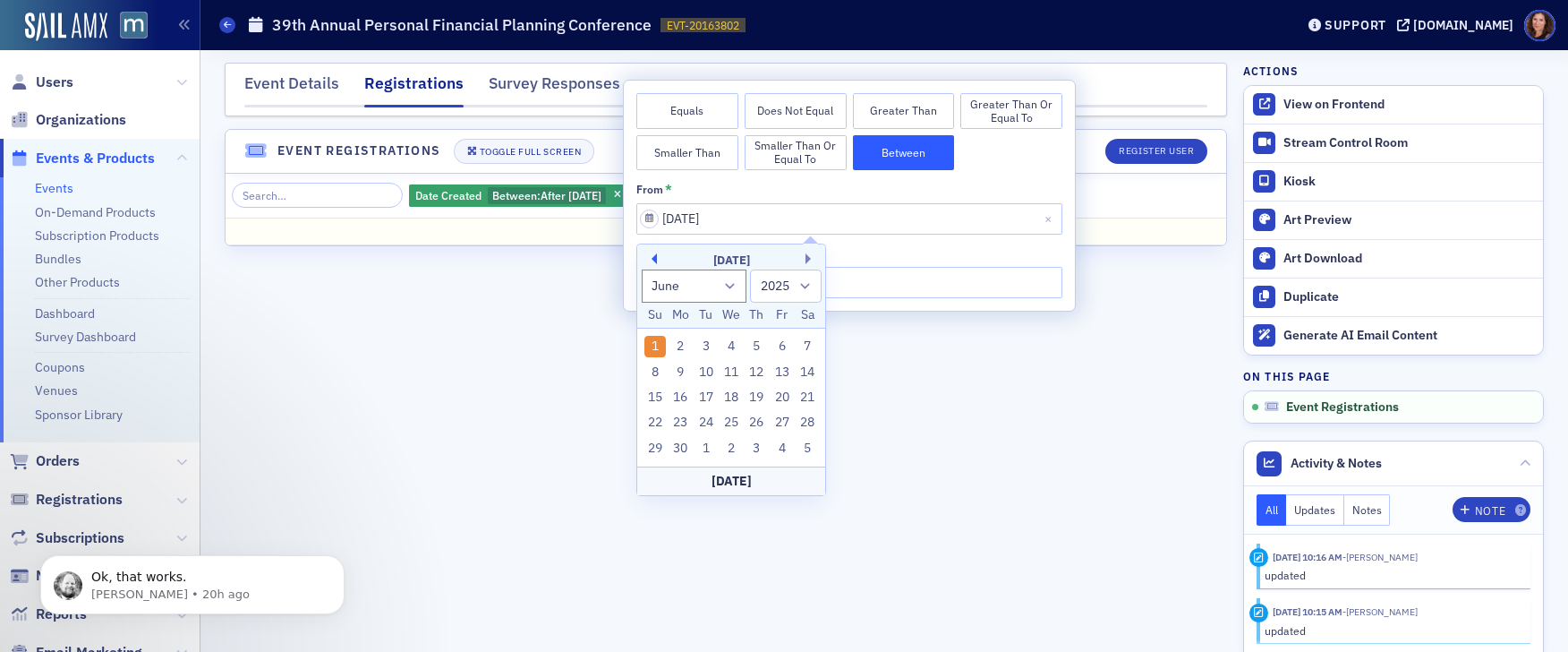
click at [652, 260] on button "Previous Month" at bounding box center [651, 258] width 11 height 11
click at [652, 259] on button "Previous Month" at bounding box center [651, 258] width 11 height 11
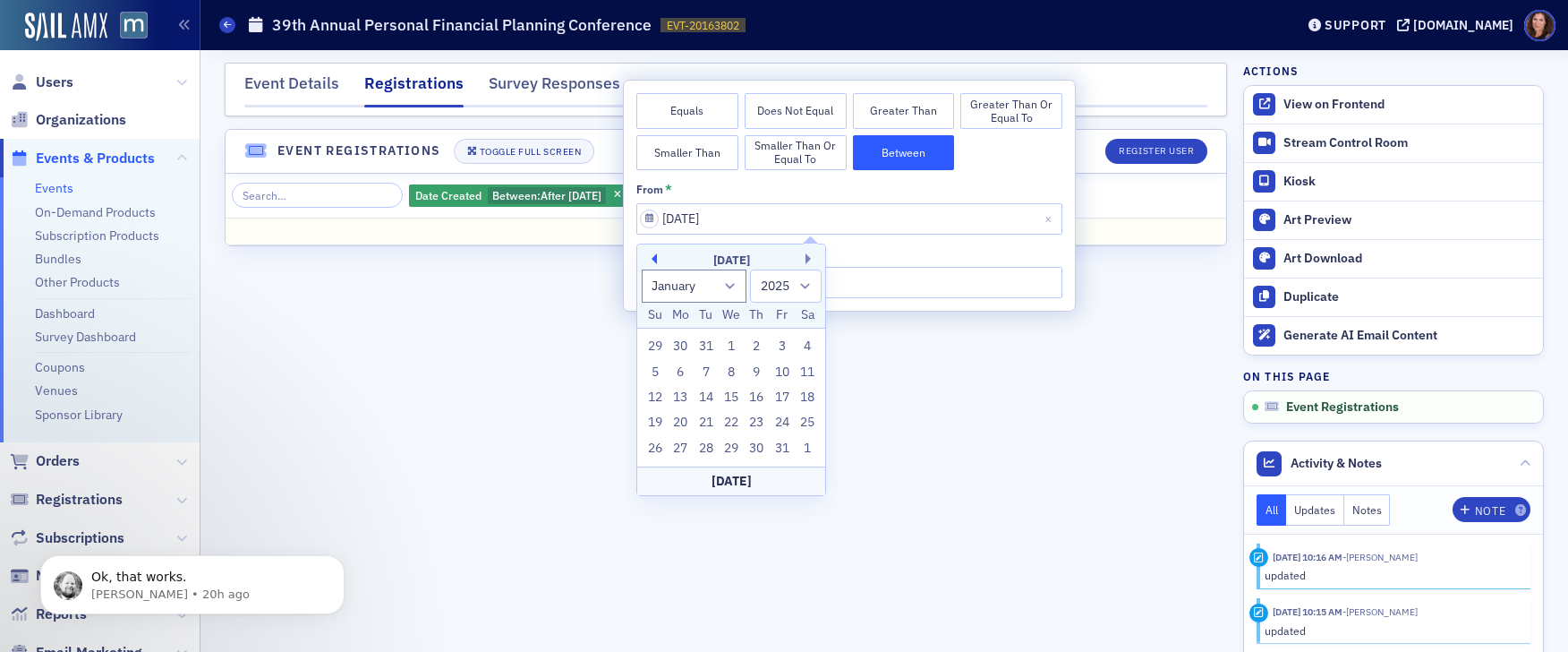
click at [652, 259] on button "Previous Month" at bounding box center [651, 258] width 11 height 11
select select "11"
select select "2024"
click at [652, 259] on button "Previous Month" at bounding box center [651, 258] width 11 height 11
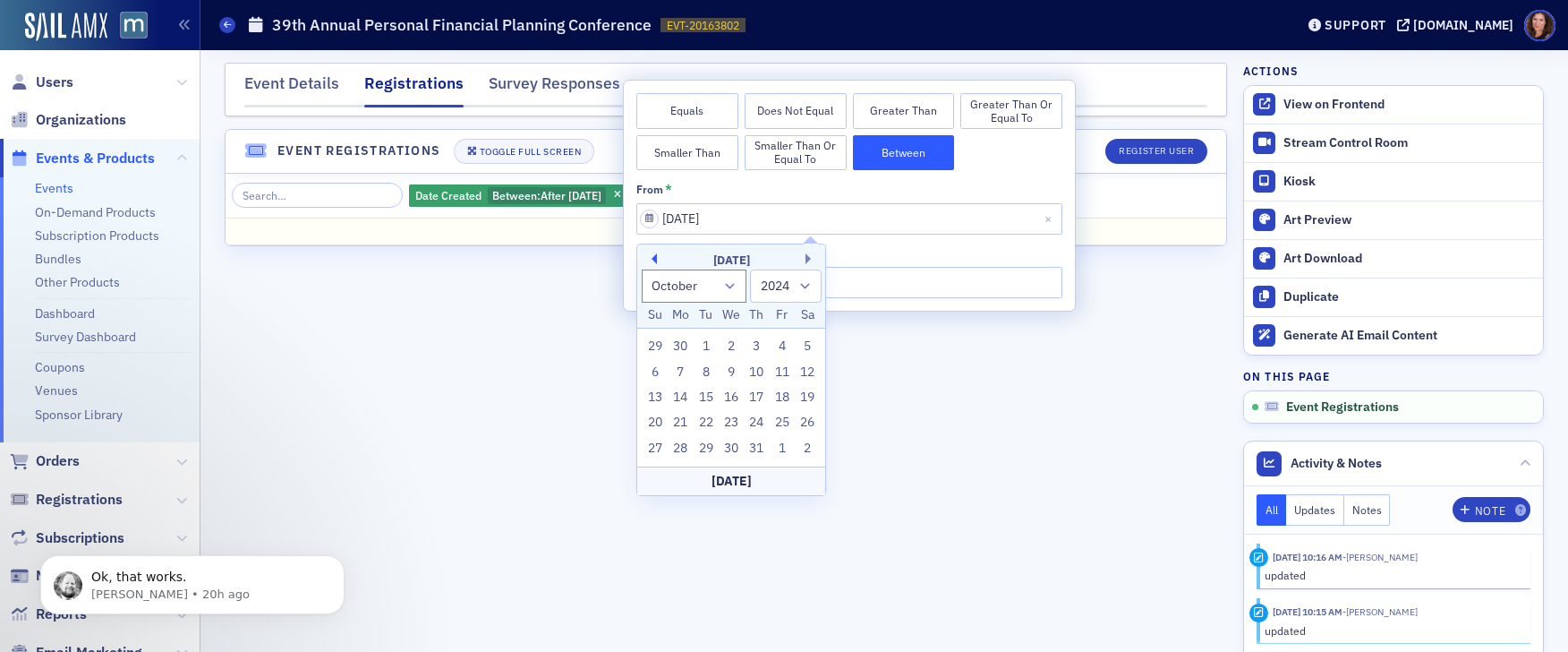
click at [652, 259] on button "Previous Month" at bounding box center [651, 258] width 11 height 11
select select "6"
click at [687, 344] on div "1" at bounding box center [681, 346] width 22 height 22
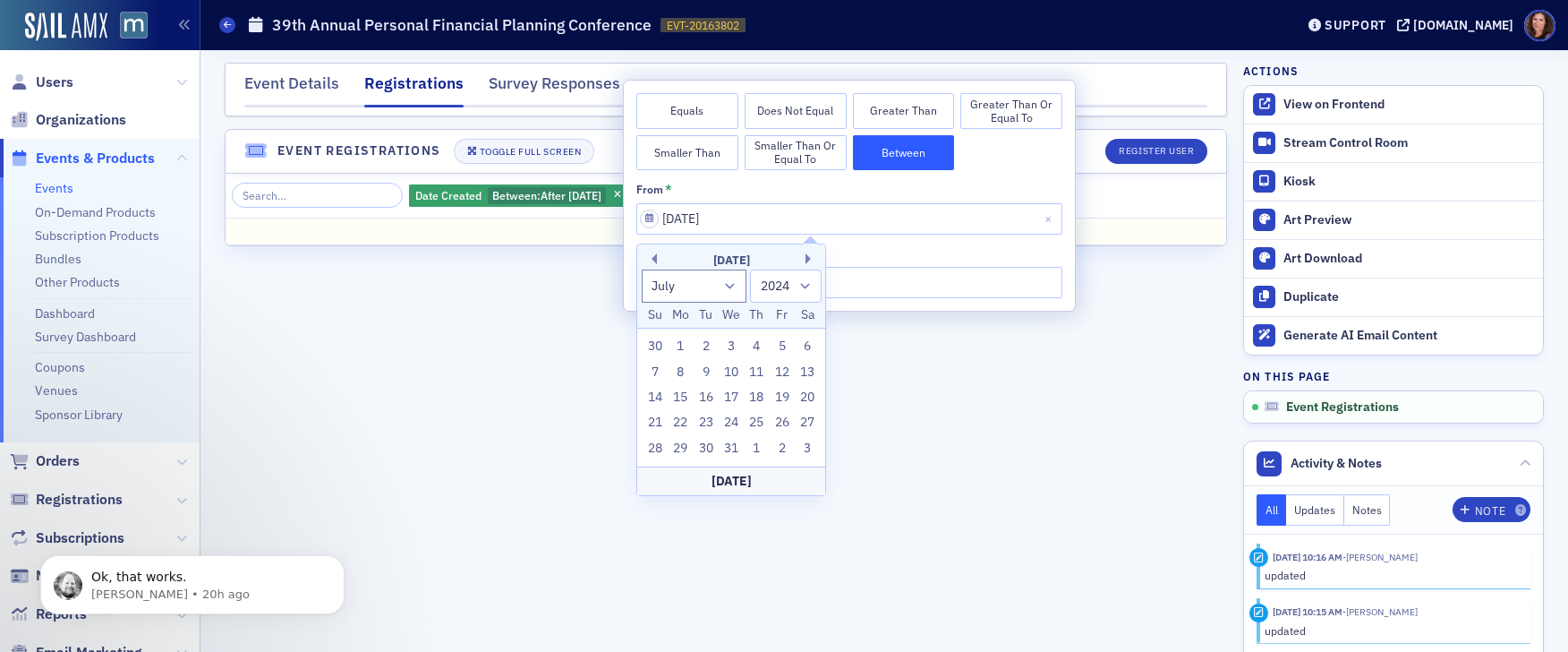
type input "[DATE]"
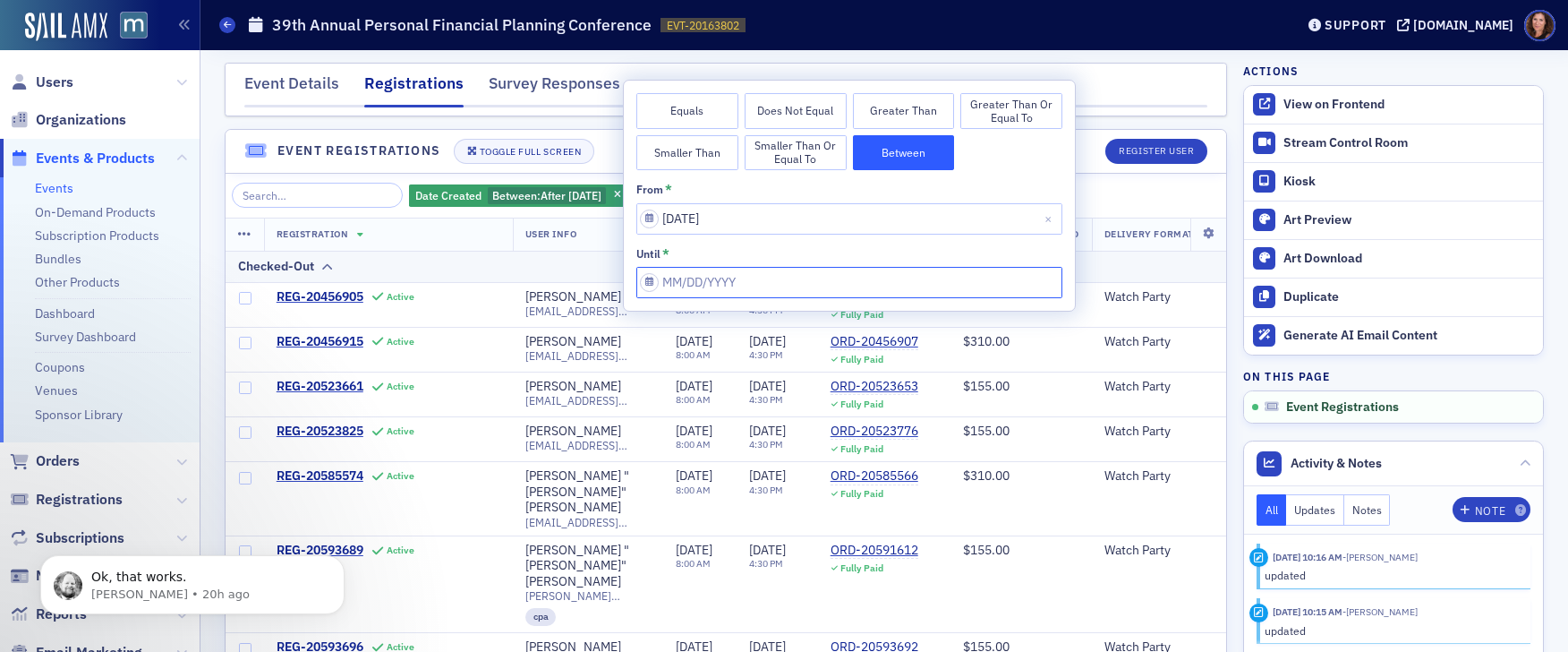
click at [719, 286] on input "from *" at bounding box center [849, 282] width 427 height 31
select select "9"
select select "2025"
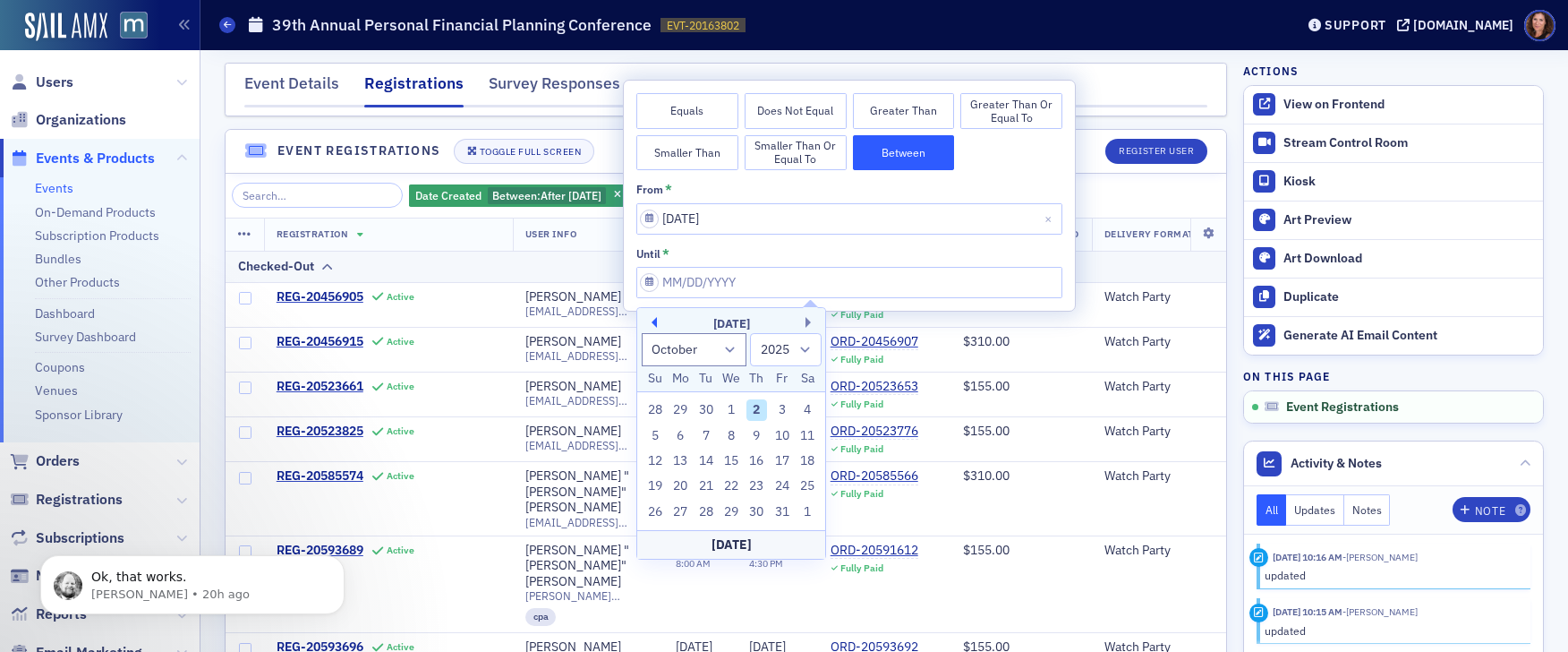
click at [652, 324] on button "Previous Month" at bounding box center [651, 322] width 11 height 11
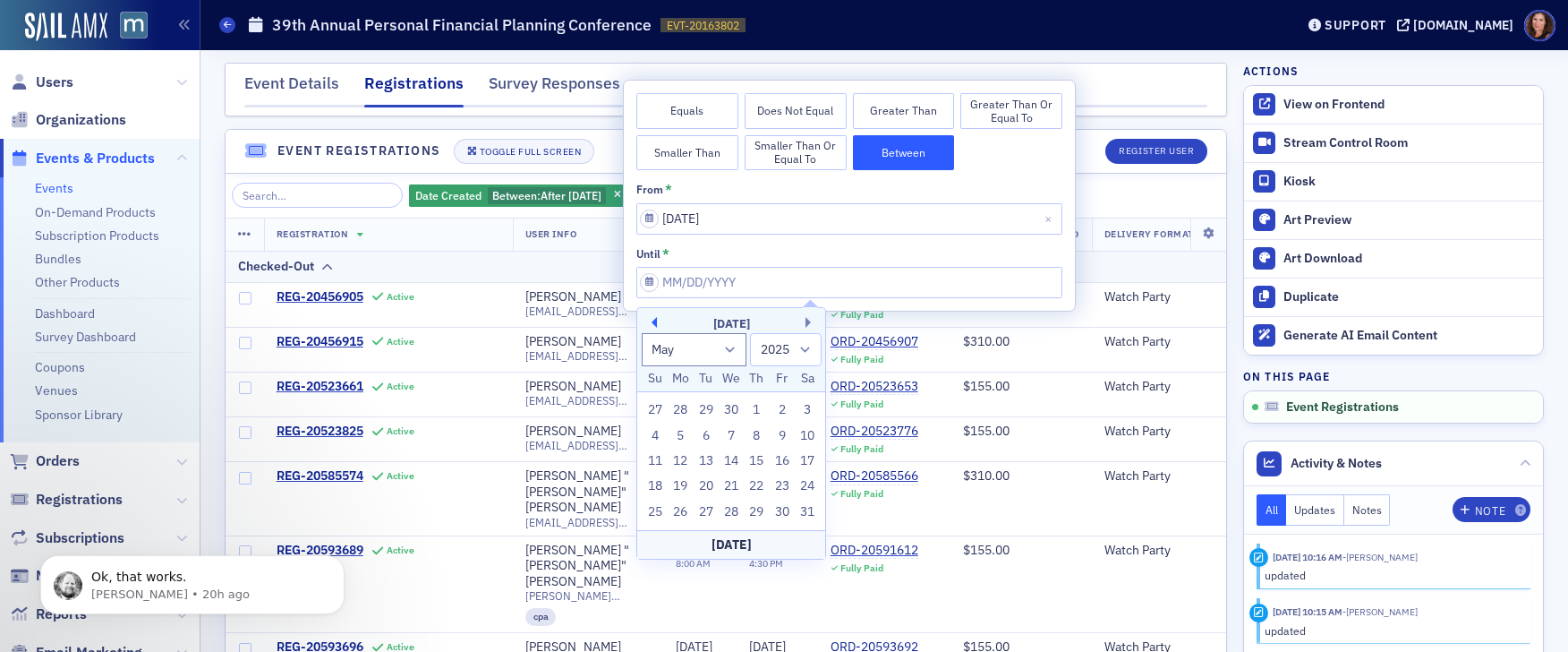
click at [652, 324] on button "Previous Month" at bounding box center [651, 322] width 11 height 11
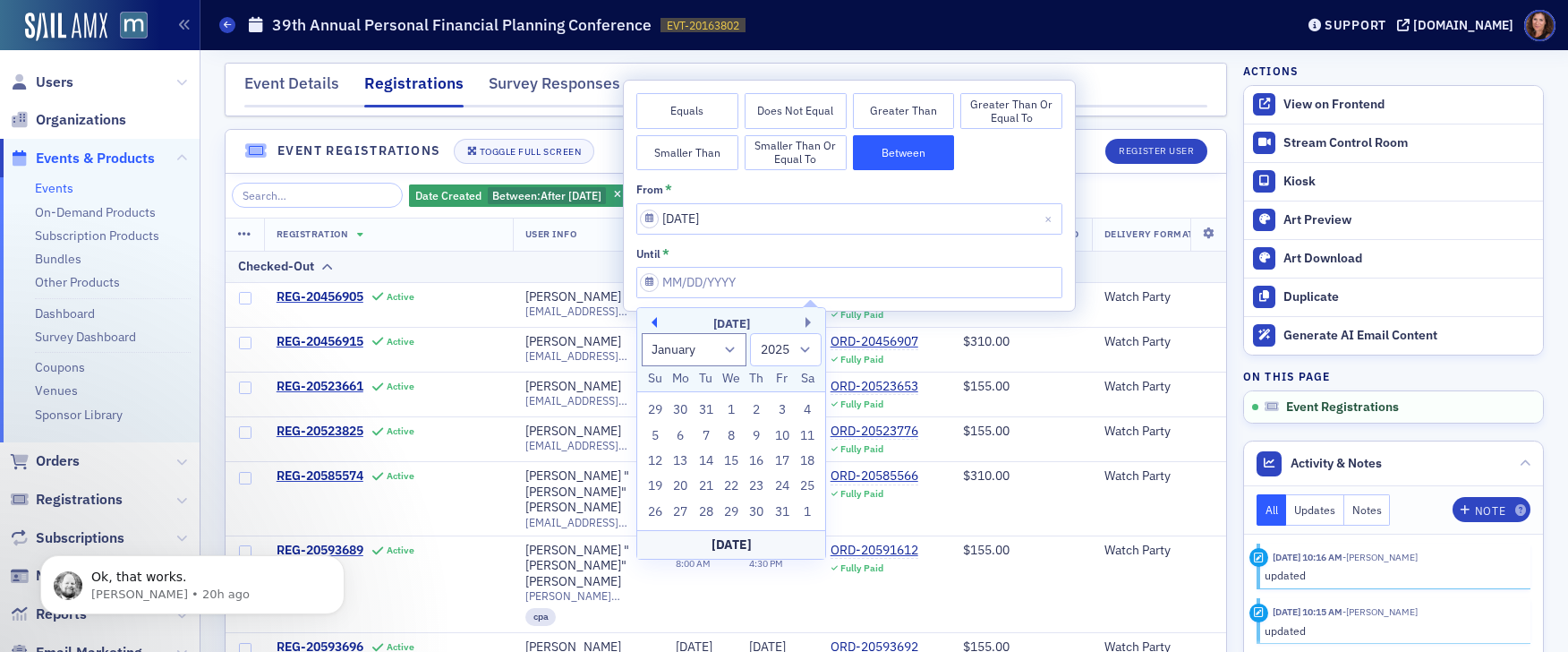
select select "11"
select select "2024"
click at [652, 324] on button "Previous Month" at bounding box center [651, 322] width 11 height 11
select select "9"
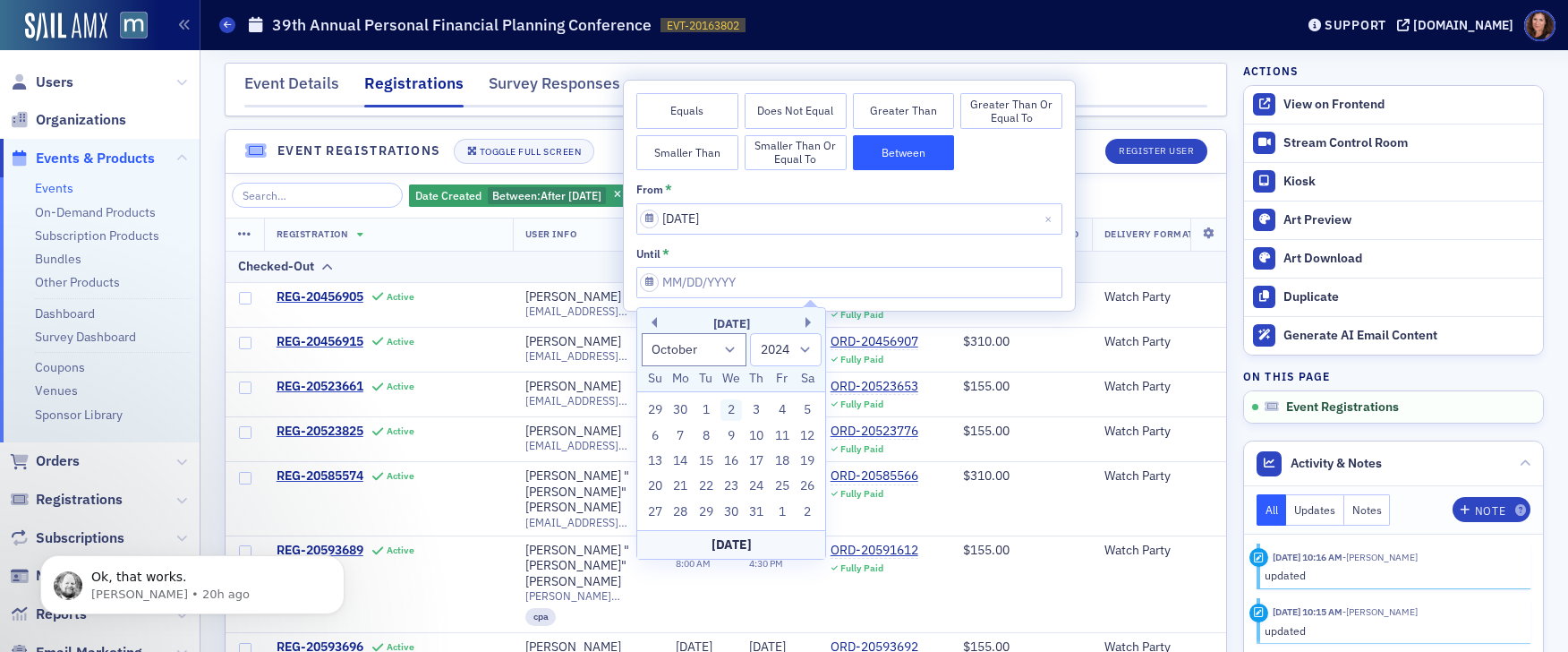
click at [725, 407] on div "2" at bounding box center [732, 410] width 22 height 22
type input "[DATE]"
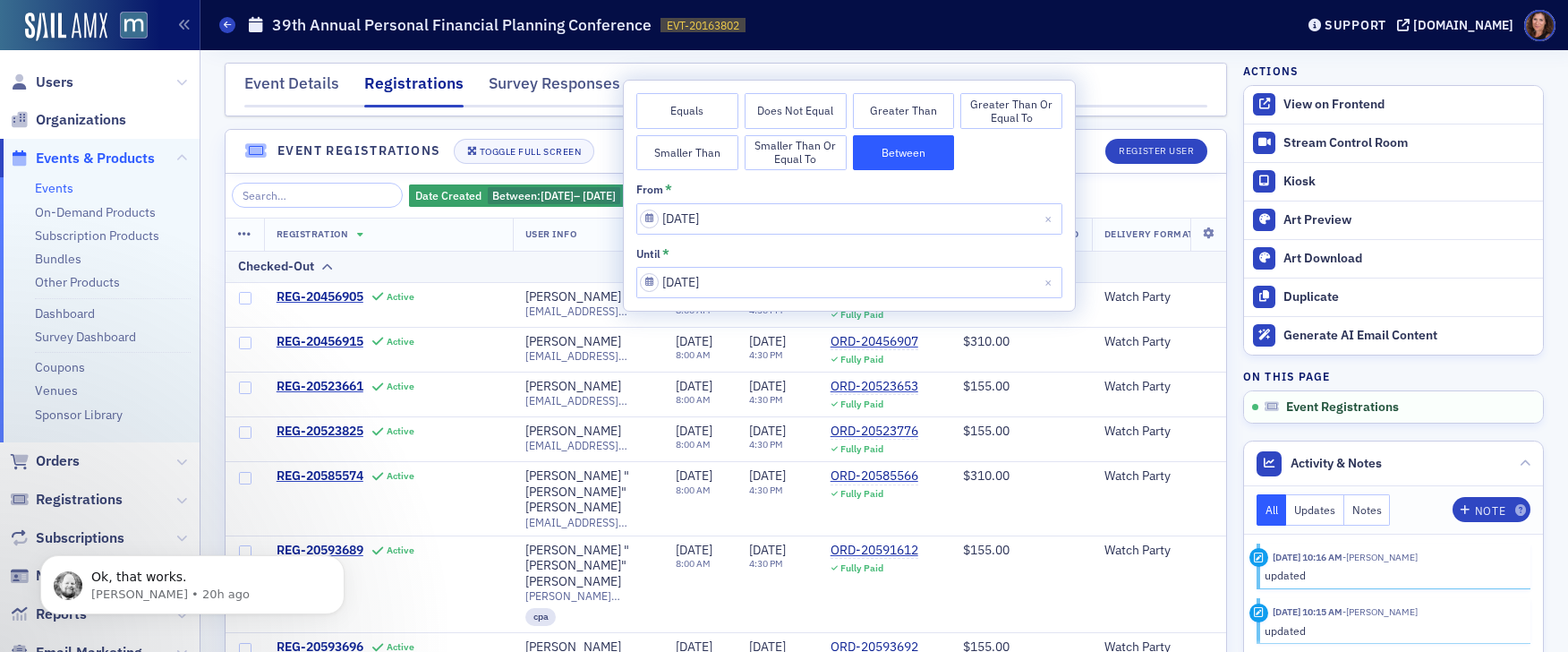
click at [909, 158] on button "Between" at bounding box center [904, 153] width 102 height 36
click at [540, 200] on span "[DATE]" at bounding box center [557, 195] width 33 height 15
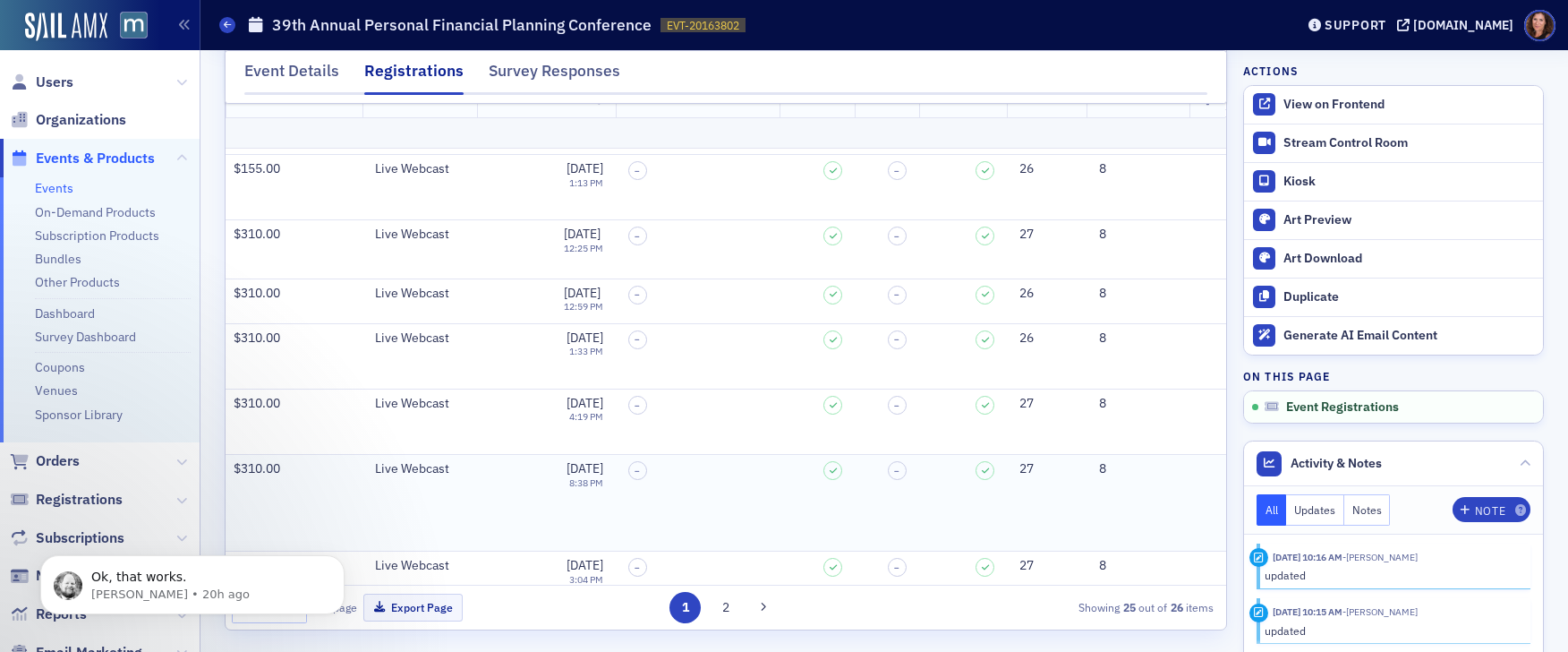
scroll to position [1074, 797]
click at [336, 560] on icon "Dismiss notification" at bounding box center [339, 560] width 10 height 10
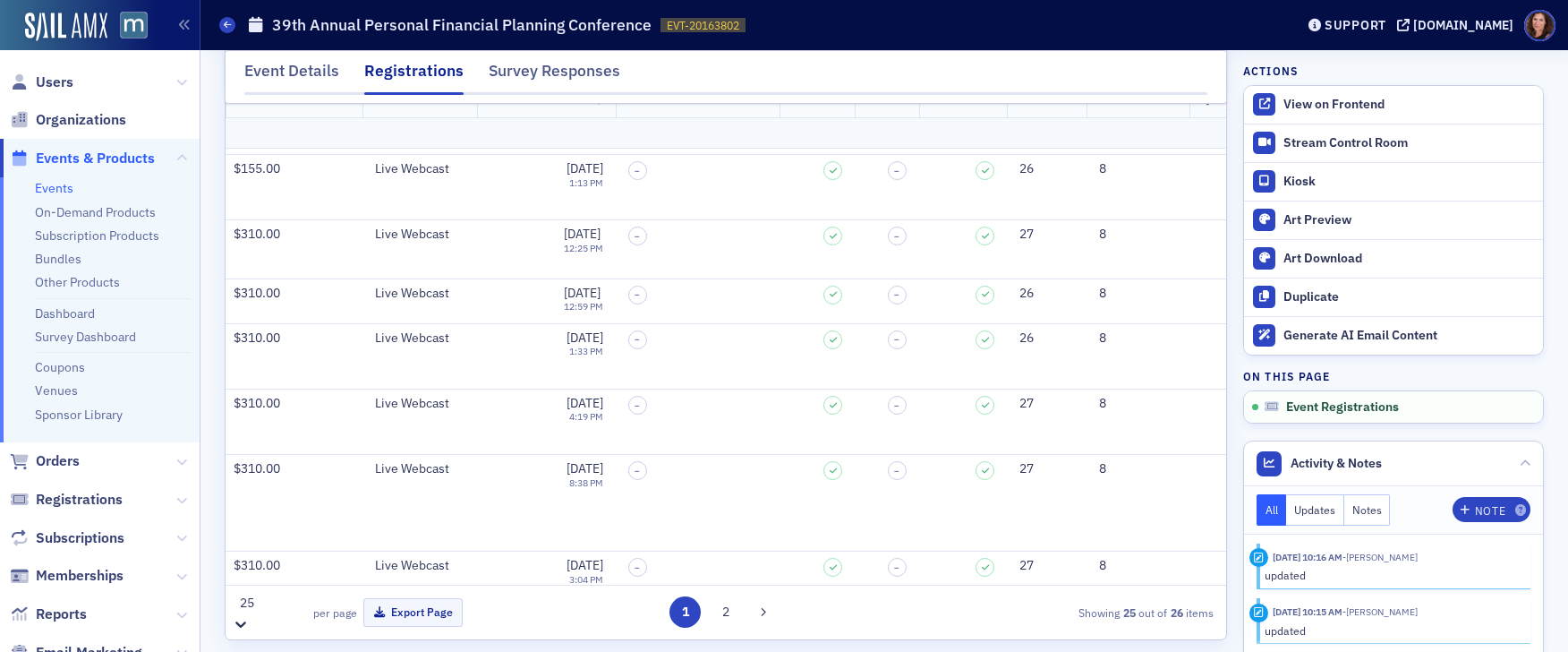
click at [276, 608] on div "25" at bounding box center [269, 602] width 76 height 23
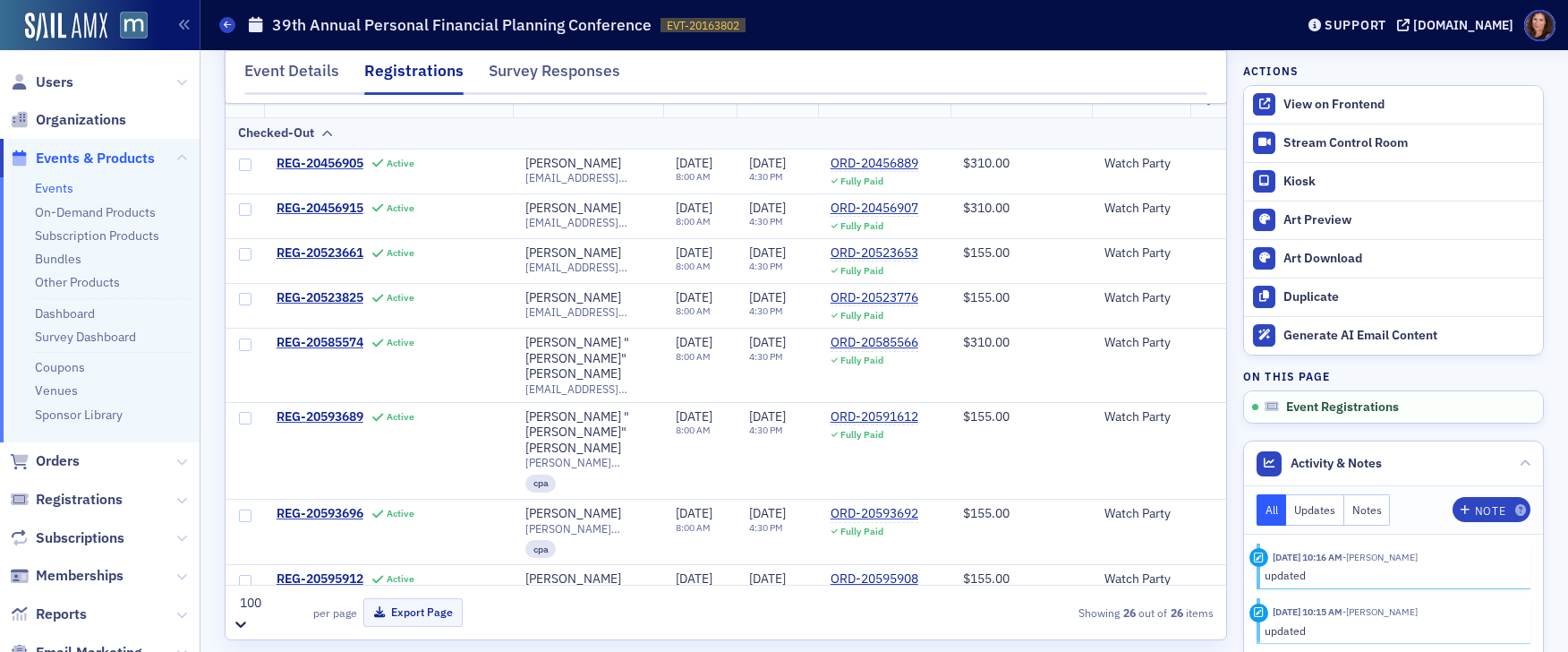
scroll to position [133, 0]
click at [51, 190] on link "Events" at bounding box center [54, 187] width 38 height 16
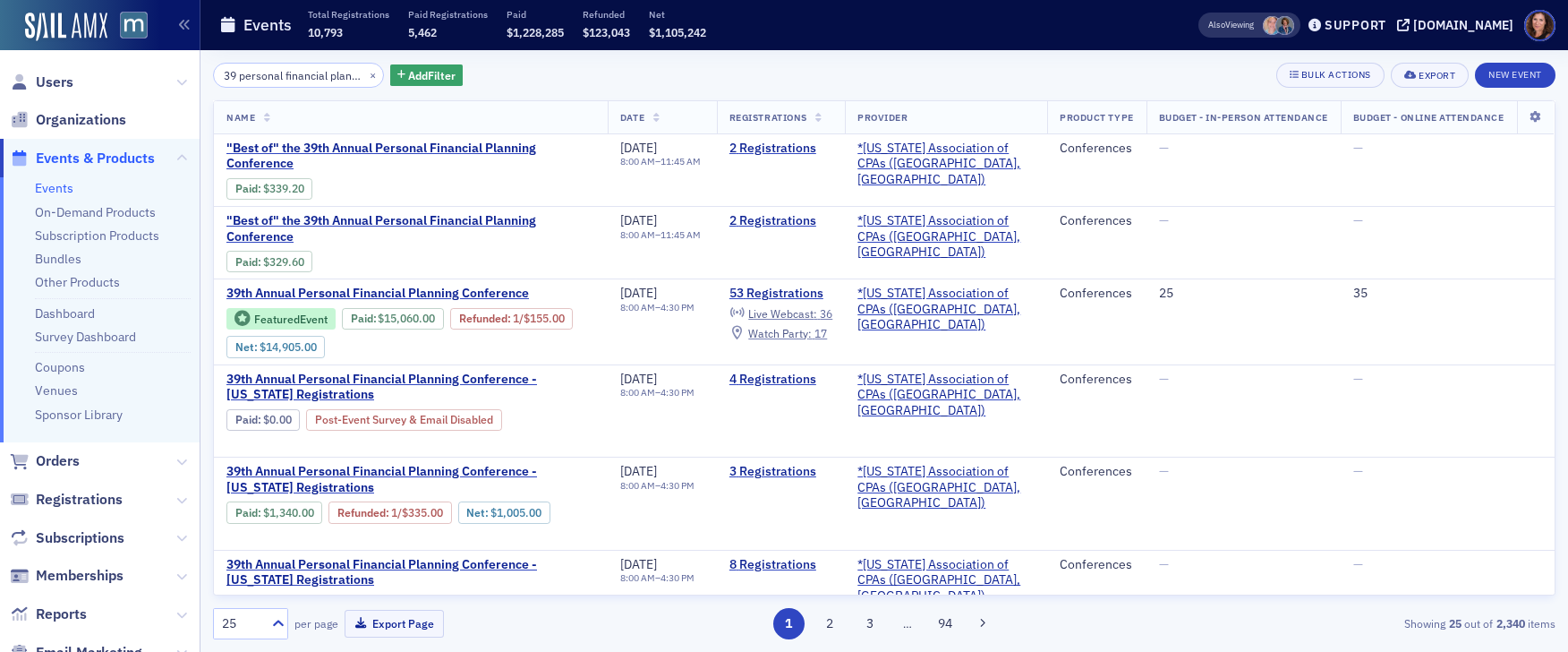
click at [73, 180] on li "Events" at bounding box center [113, 187] width 156 height 17
click at [365, 77] on button "×" at bounding box center [373, 75] width 16 height 16
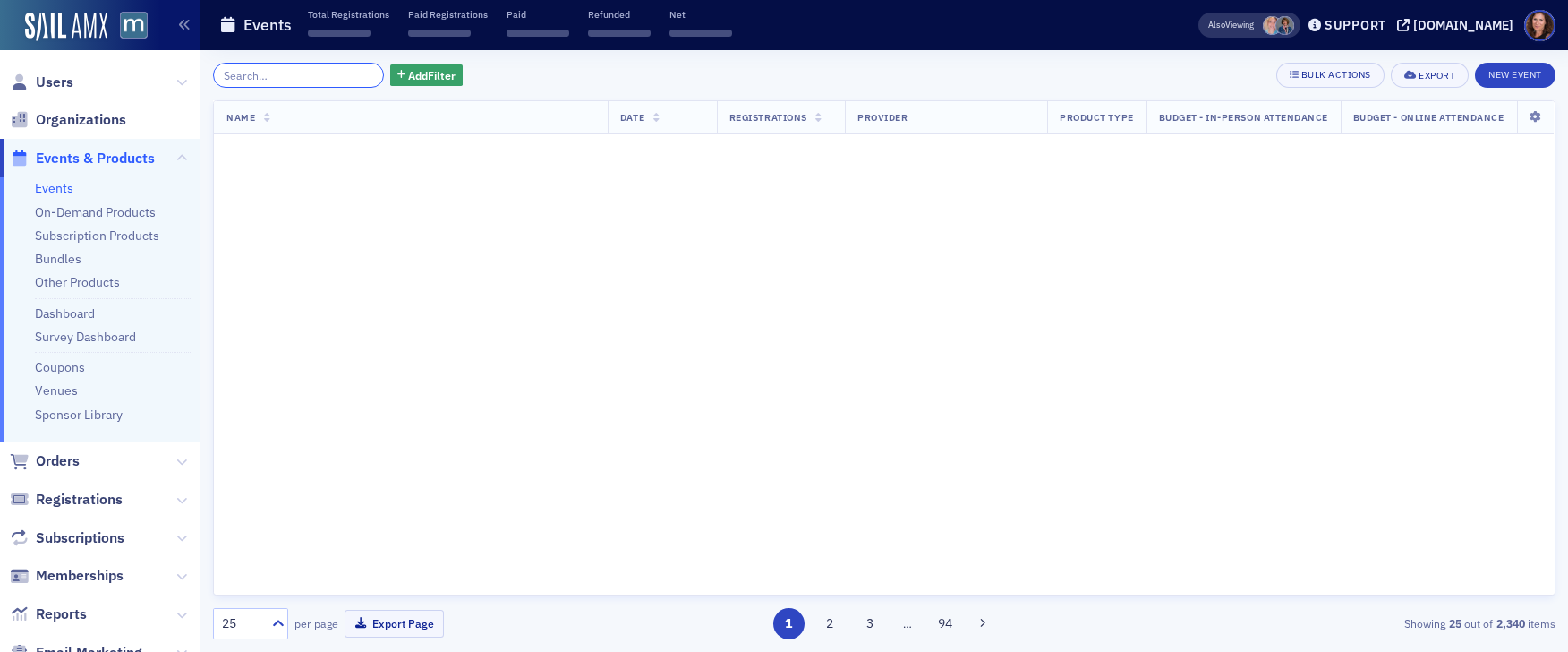
click at [291, 78] on input "search" at bounding box center [298, 75] width 171 height 25
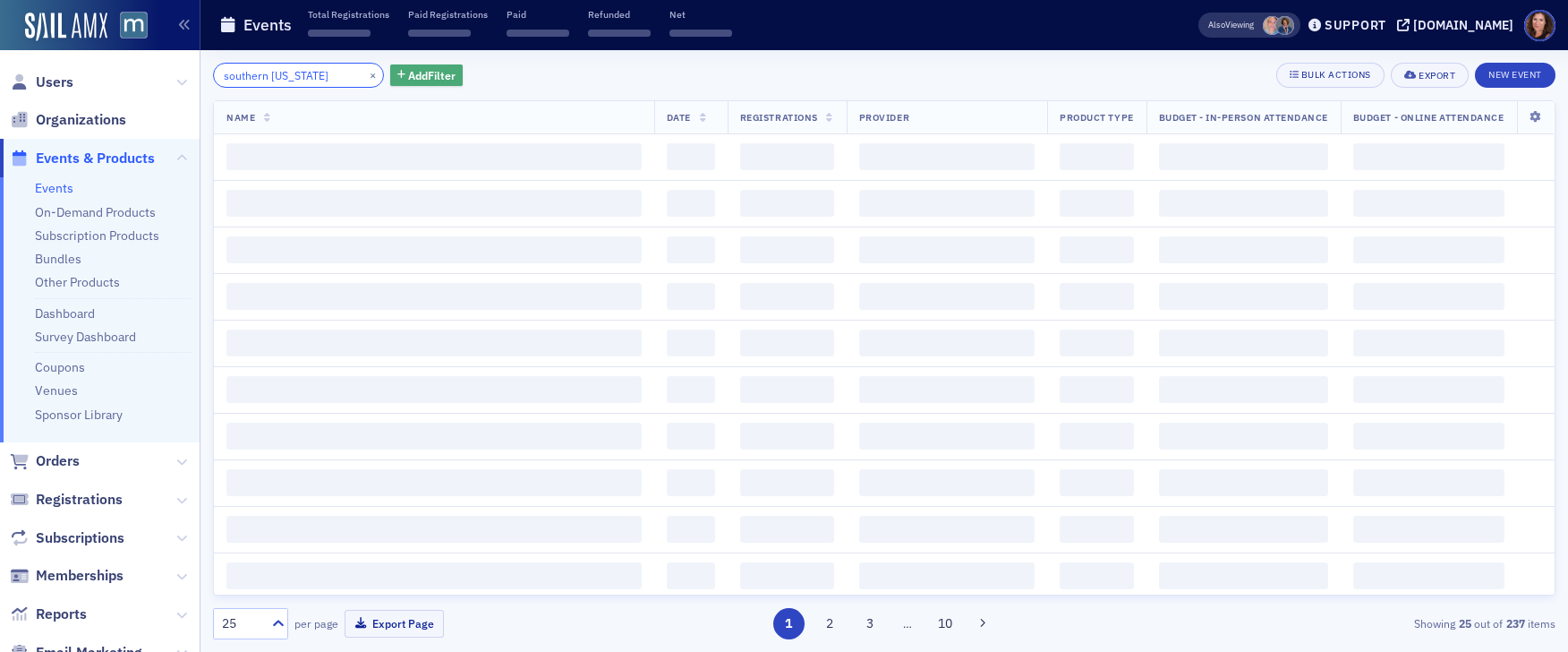
type input "southern [US_STATE]"
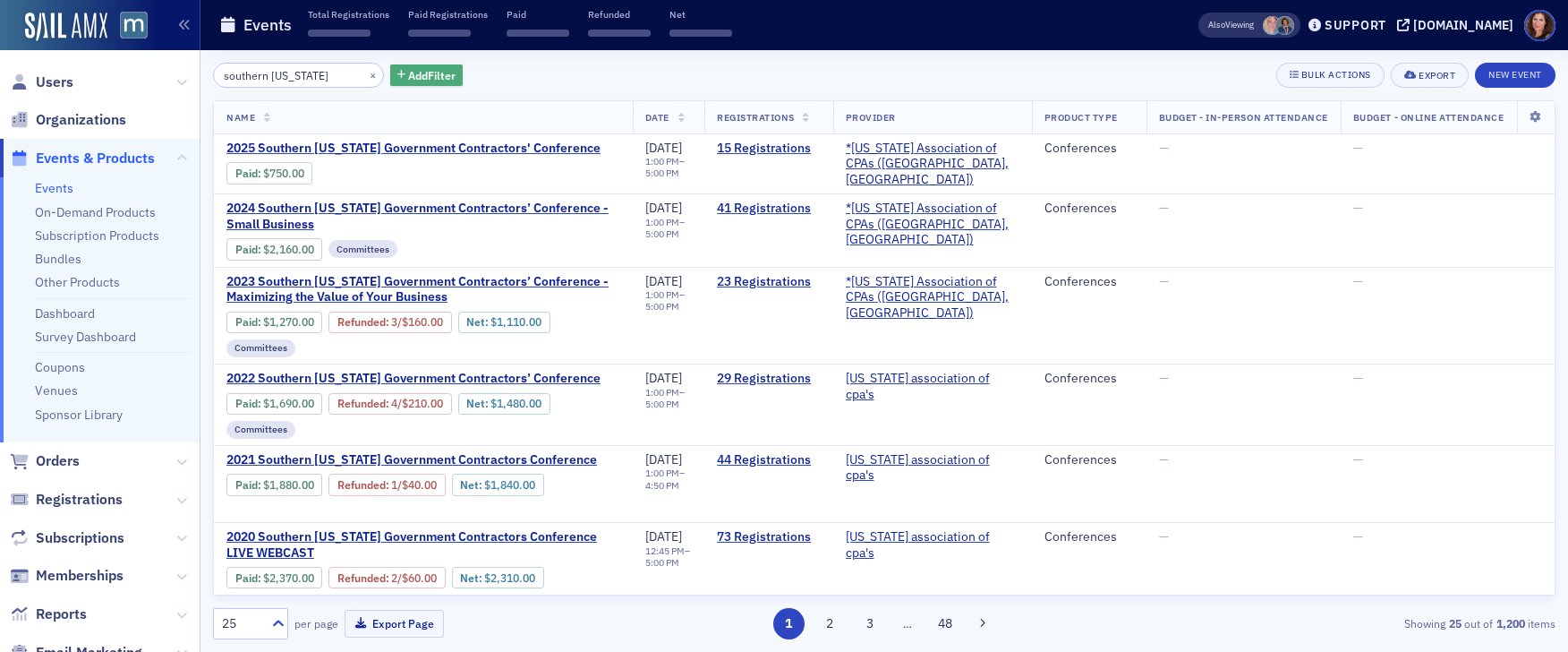
click at [411, 75] on span "Add Filter" at bounding box center [431, 75] width 47 height 16
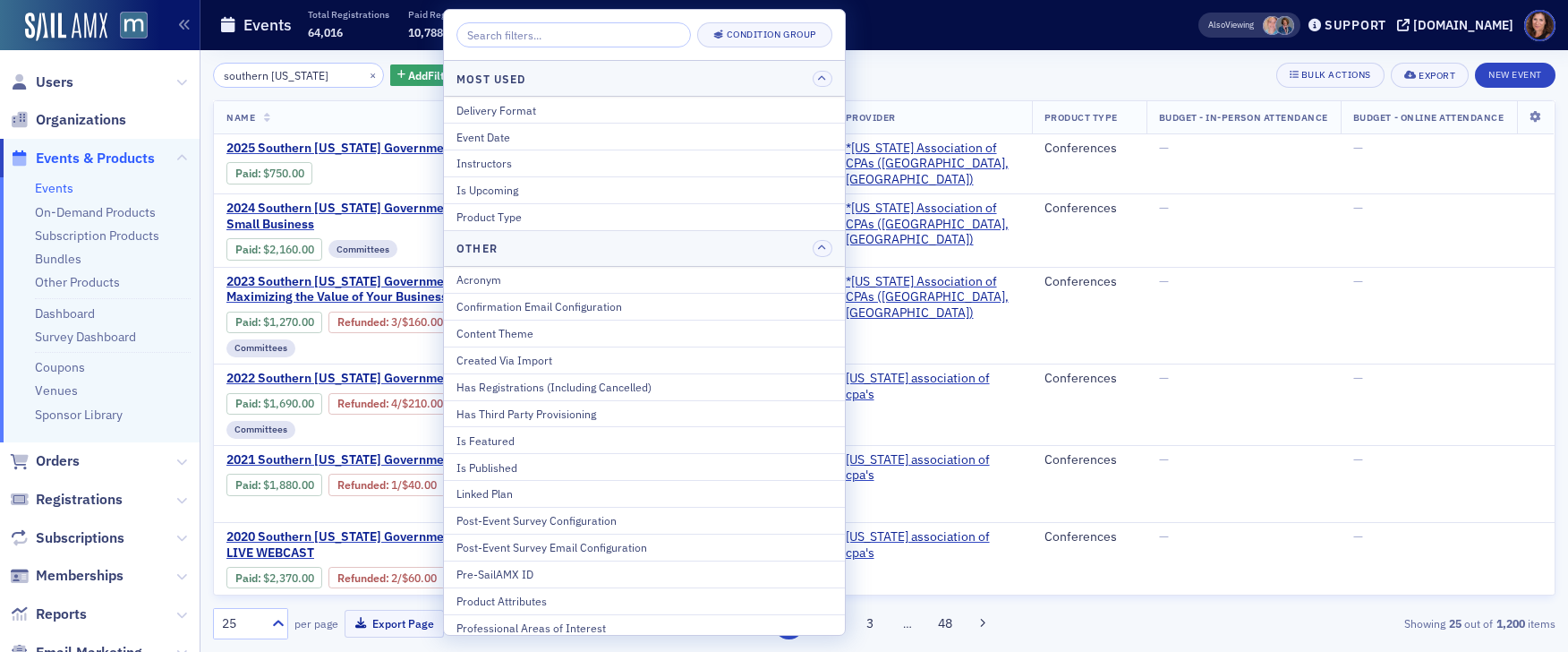
drag, startPoint x: 507, startPoint y: 194, endPoint x: 518, endPoint y: 178, distance: 19.4
click at [507, 194] on div "Is Upcoming" at bounding box center [644, 189] width 376 height 16
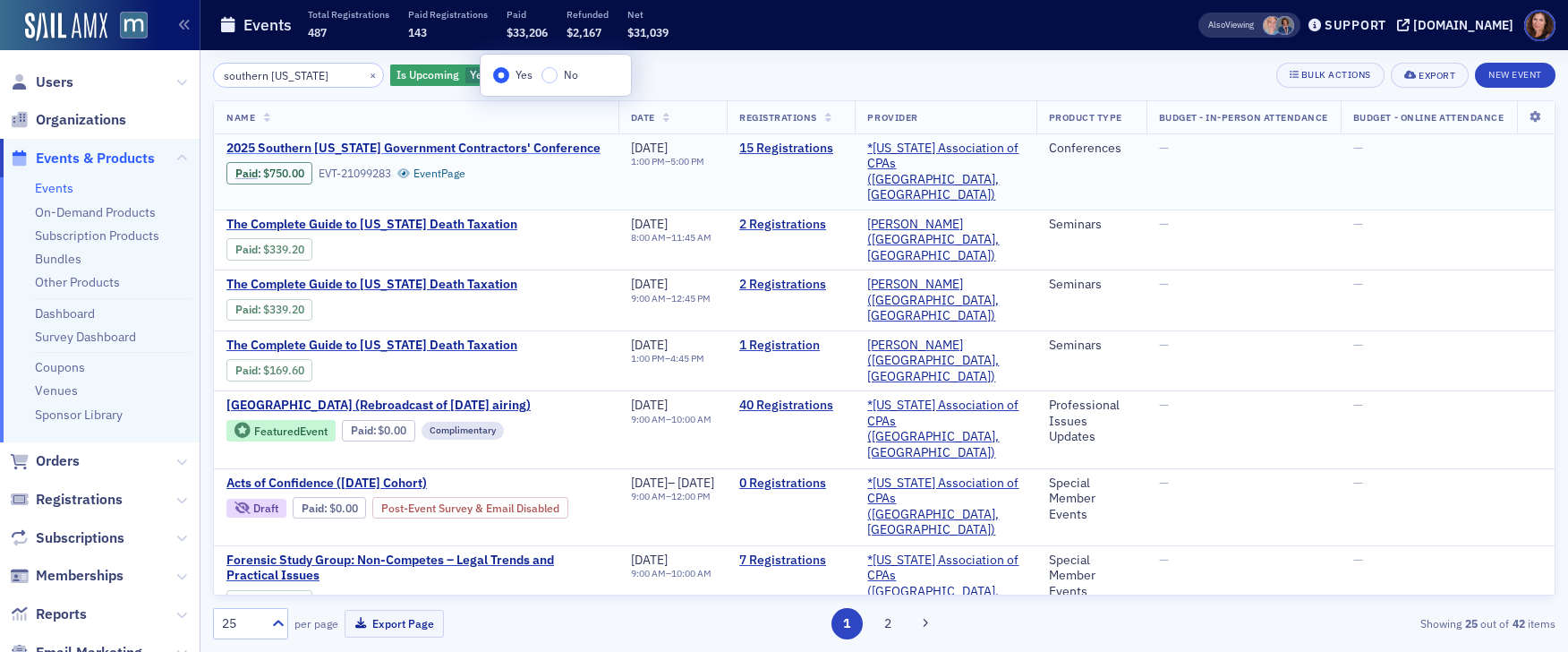
click at [443, 145] on span "2025 Southern [US_STATE] Government Contractors' Conference" at bounding box center [414, 148] width 375 height 16
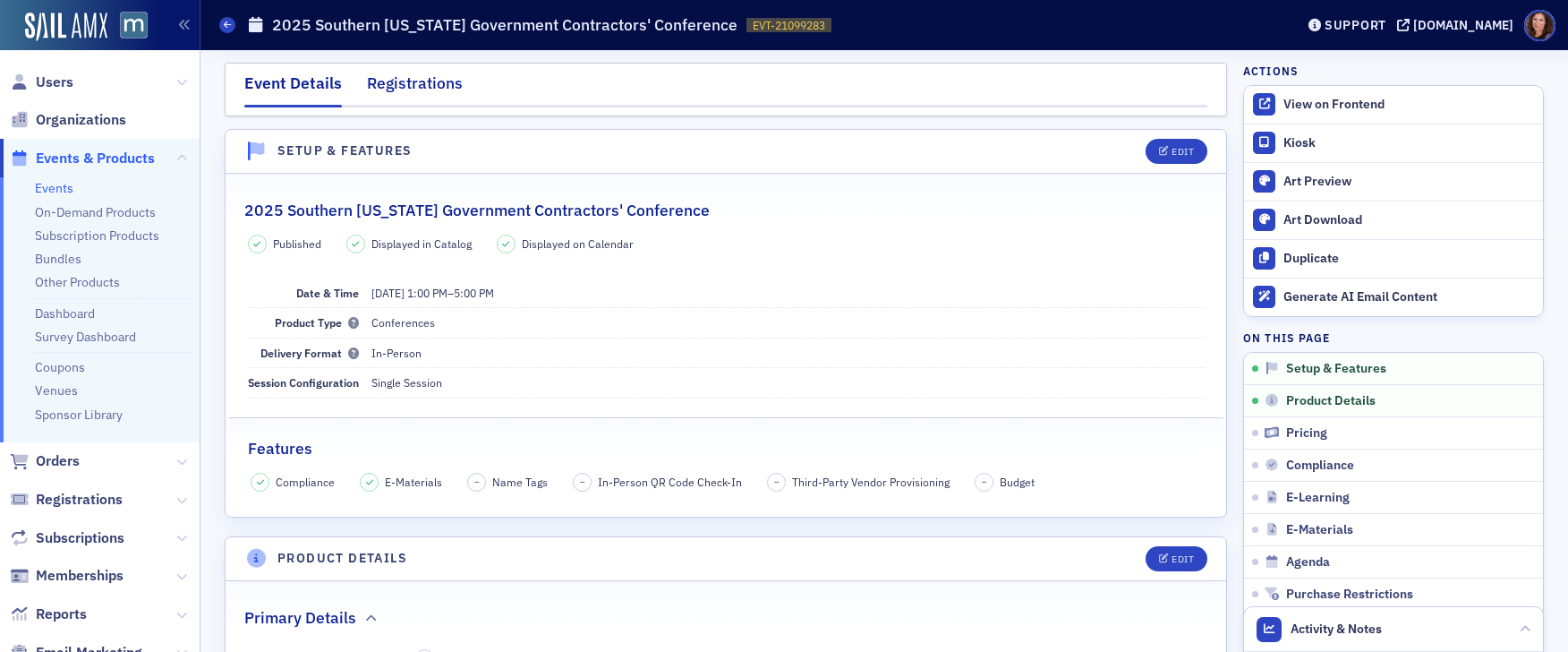
click at [427, 87] on div "Registrations" at bounding box center [415, 88] width 96 height 33
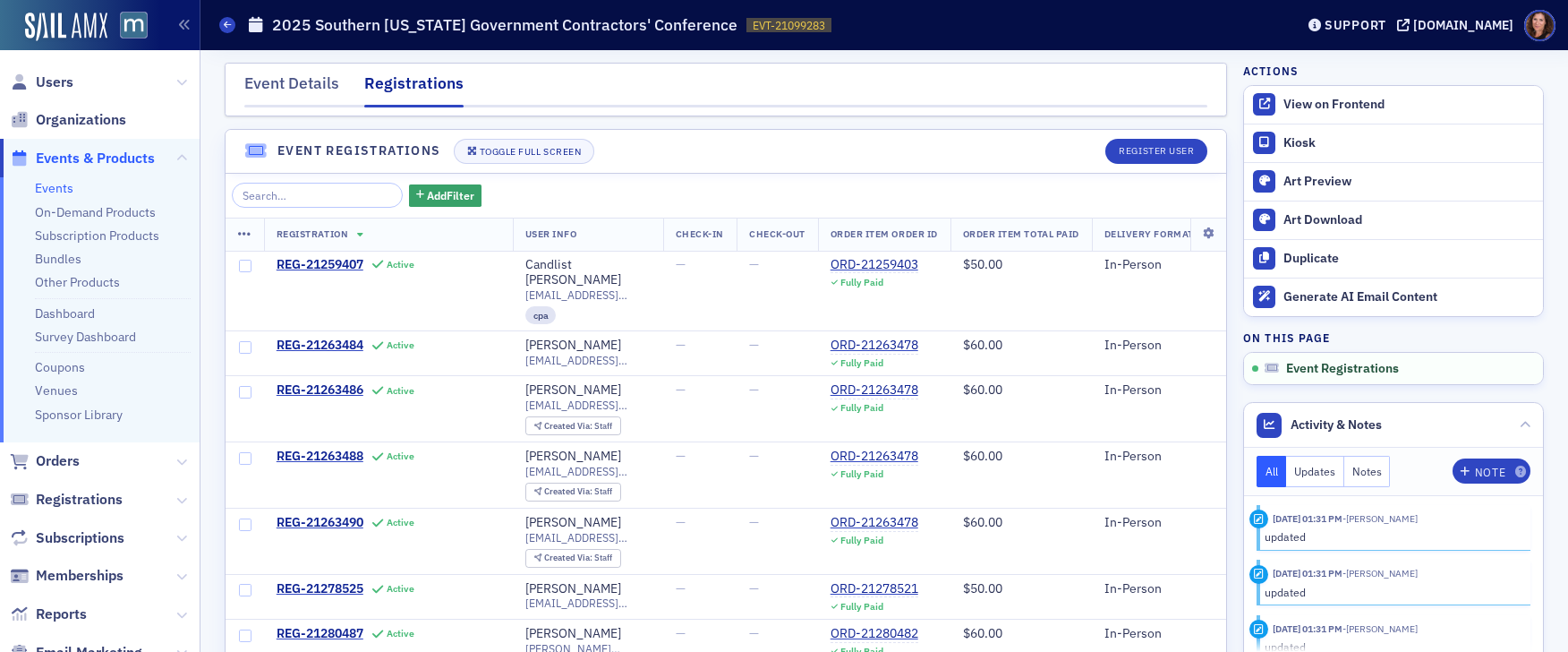
click at [61, 183] on link "Events" at bounding box center [54, 187] width 38 height 16
